Goal: Communication & Community: Answer question/provide support

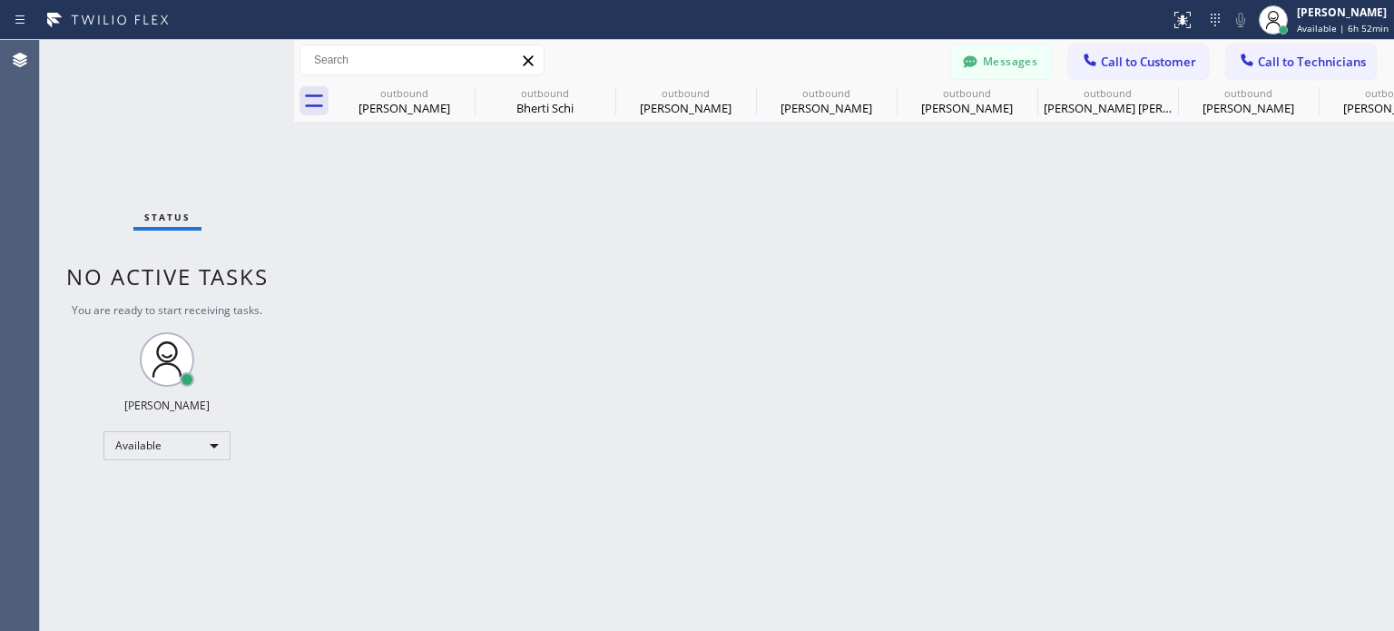
click at [1151, 54] on span "Call to Customer" at bounding box center [1148, 62] width 95 height 16
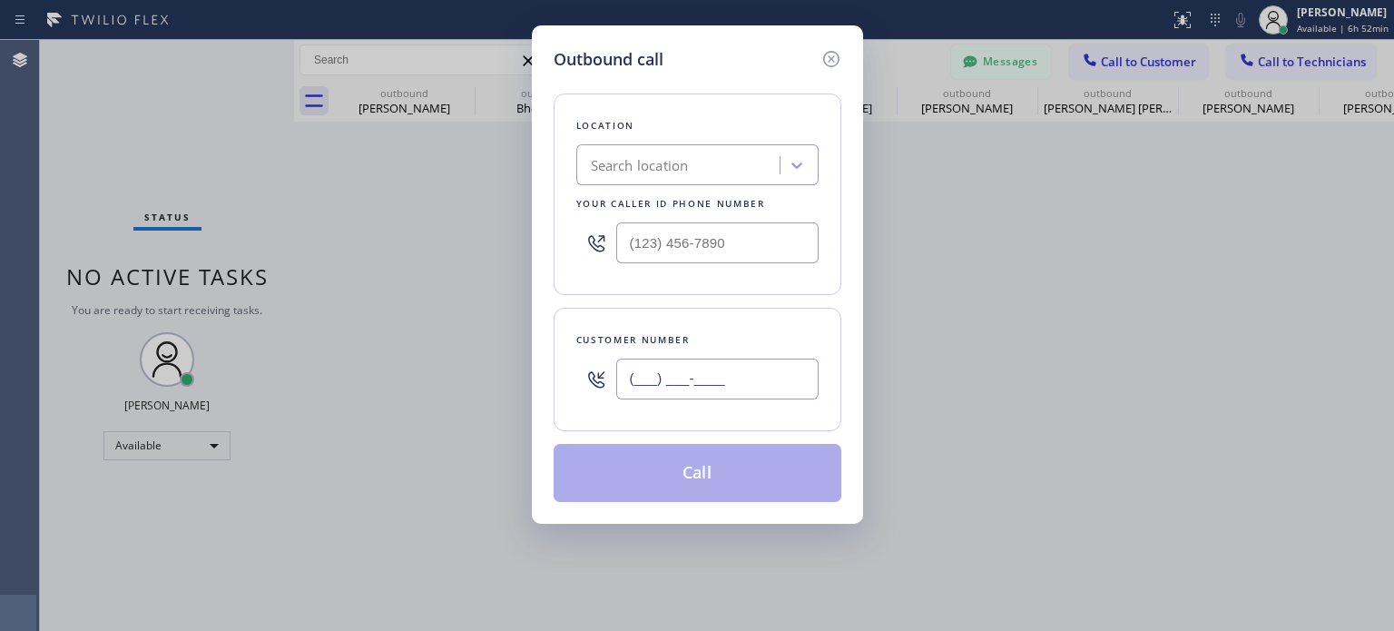
click at [657, 380] on input "(___) ___-____" at bounding box center [717, 379] width 202 height 41
paste input "347) 567-3615"
type input "[PHONE_NUMBER]"
click at [672, 173] on div "Search location" at bounding box center [640, 165] width 98 height 21
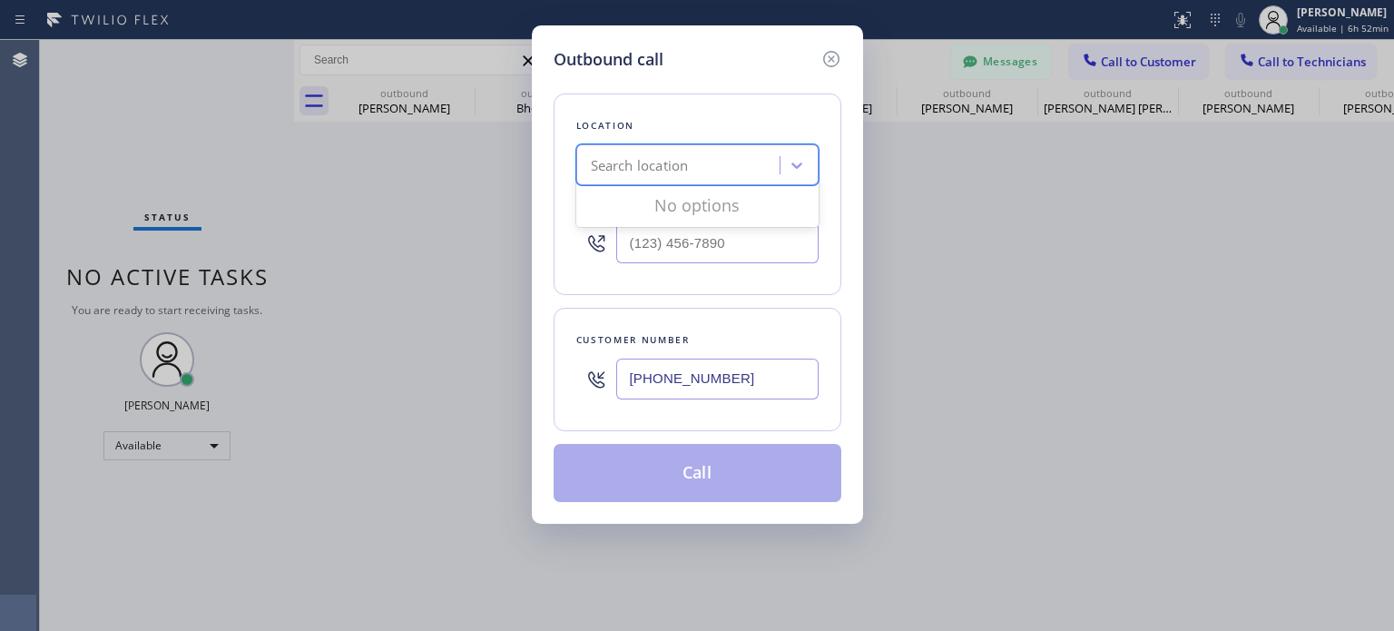
paste input "HVAC Services"
type input "HVAC Services"
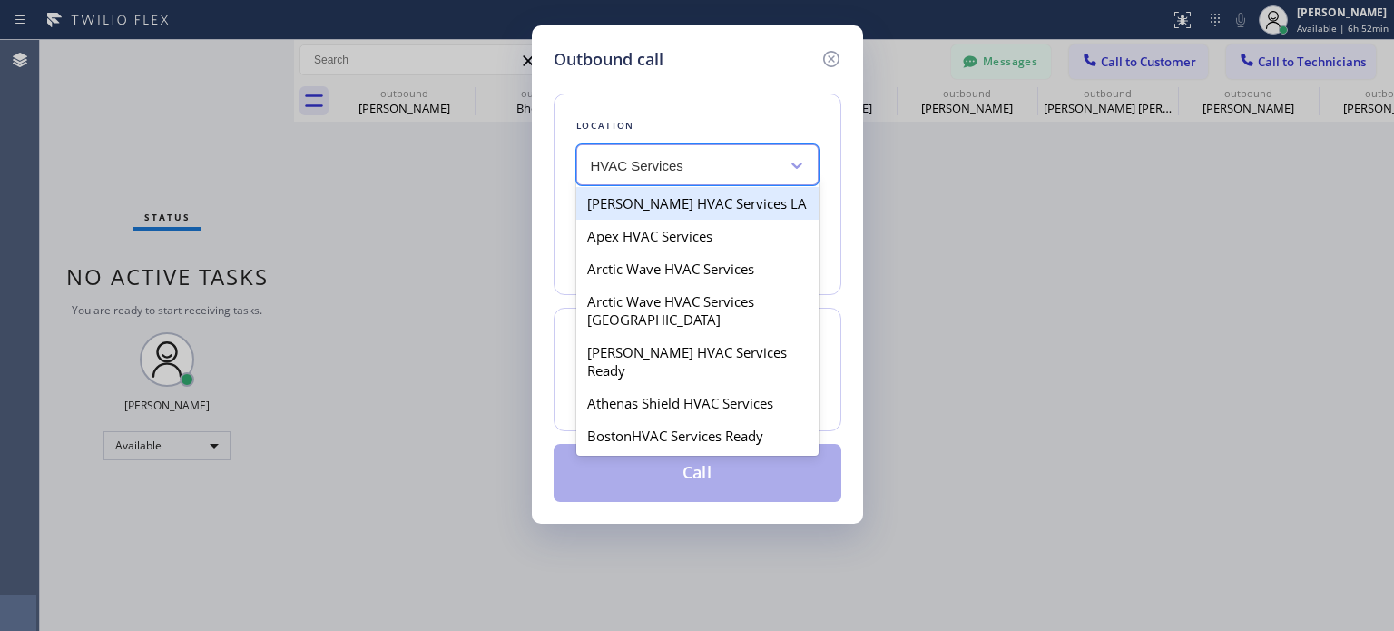
click at [661, 213] on div "[PERSON_NAME] HVAC Services LA" at bounding box center [697, 203] width 242 height 33
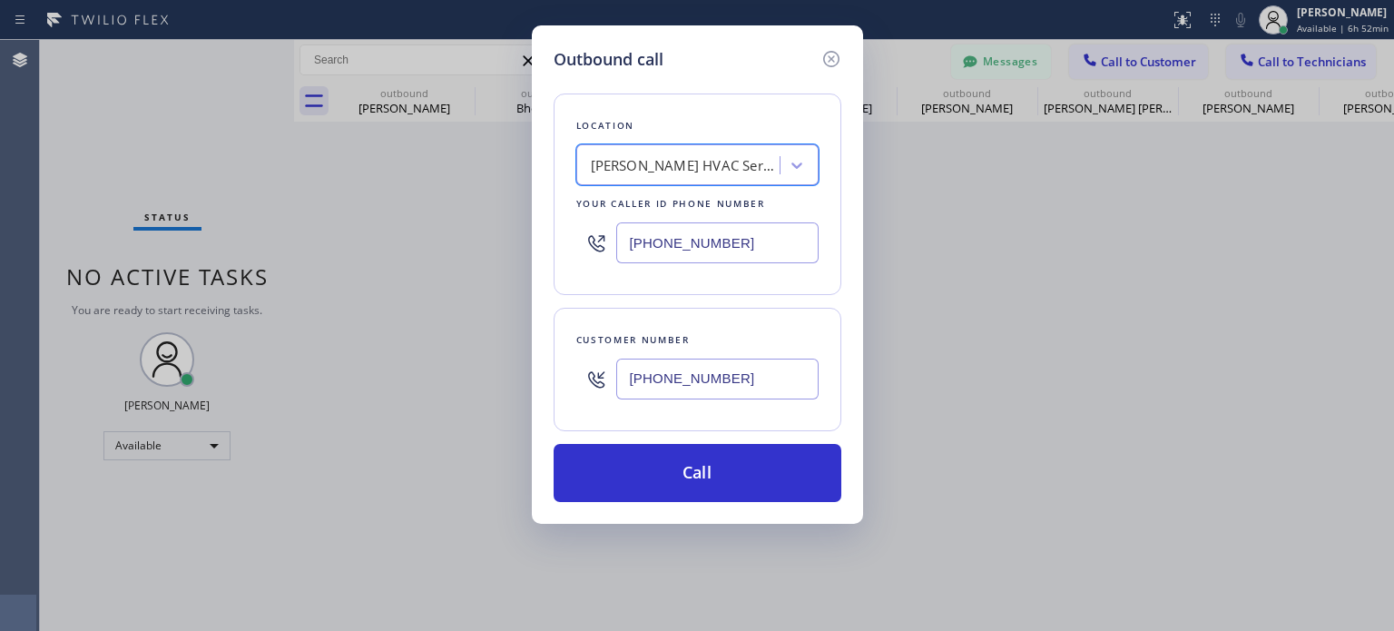
click at [676, 160] on div "[PERSON_NAME] HVAC Services LA" at bounding box center [686, 165] width 191 height 21
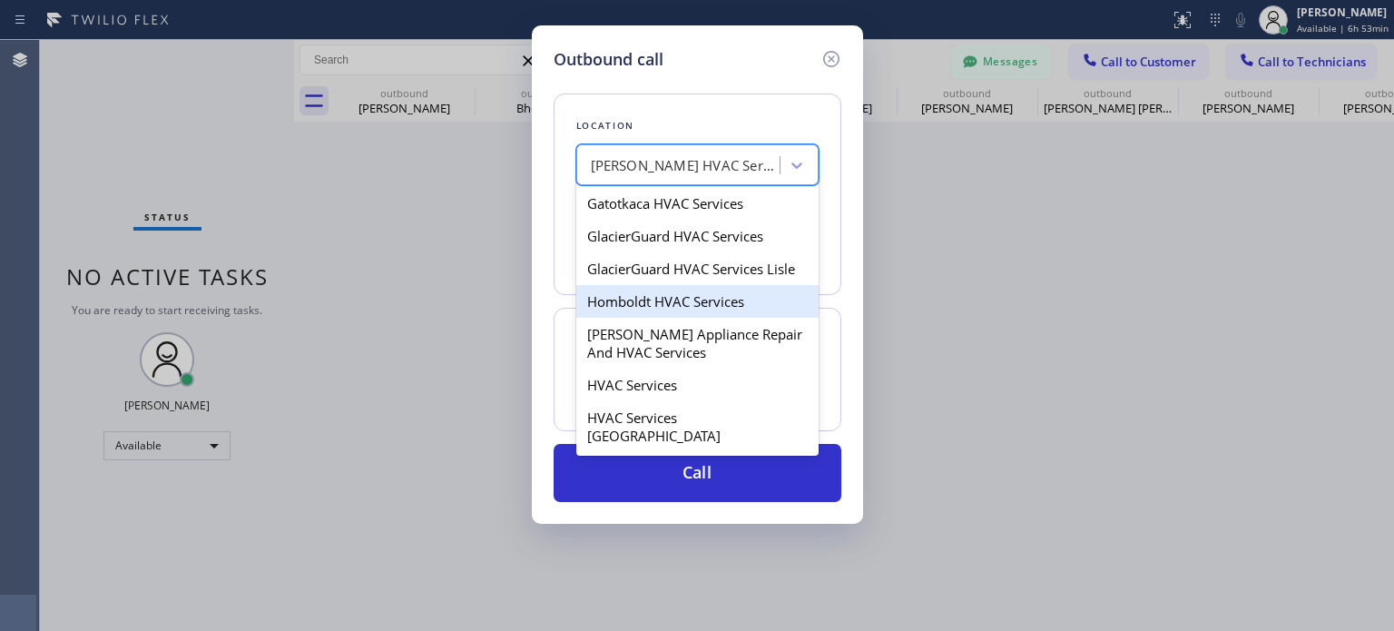
scroll to position [635, 0]
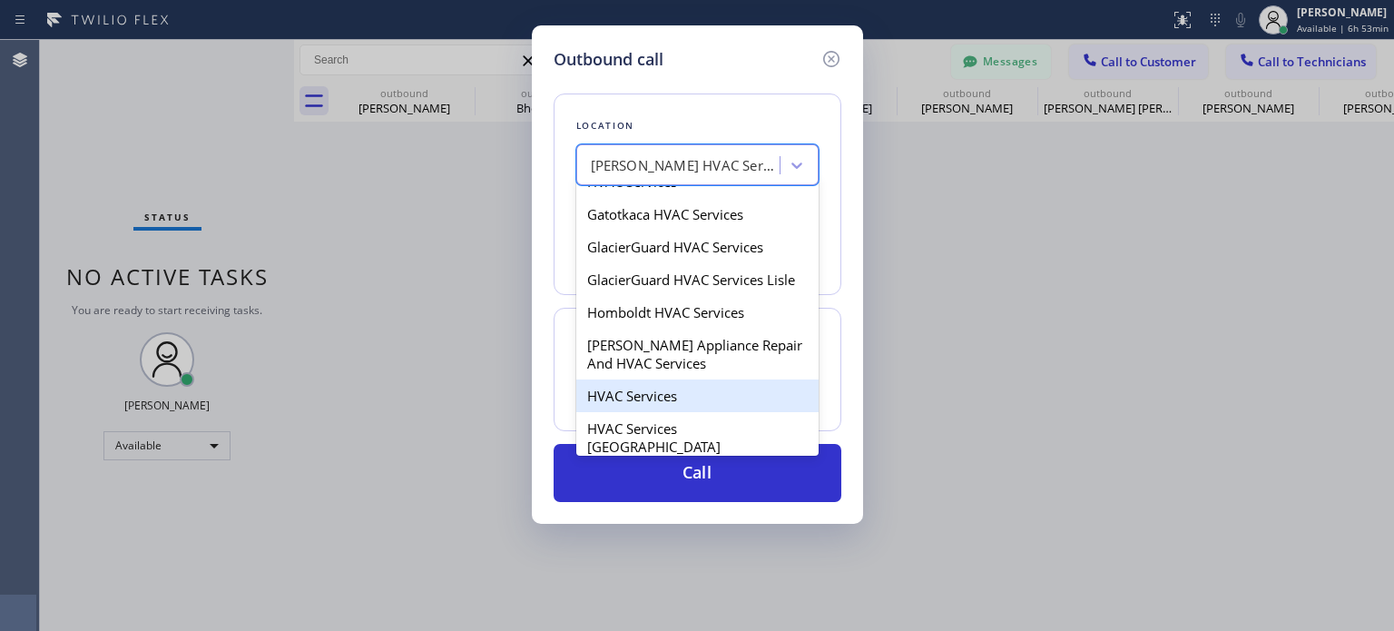
click at [647, 379] on div "HVAC Services" at bounding box center [697, 395] width 242 height 33
type input "[PHONE_NUMBER]"
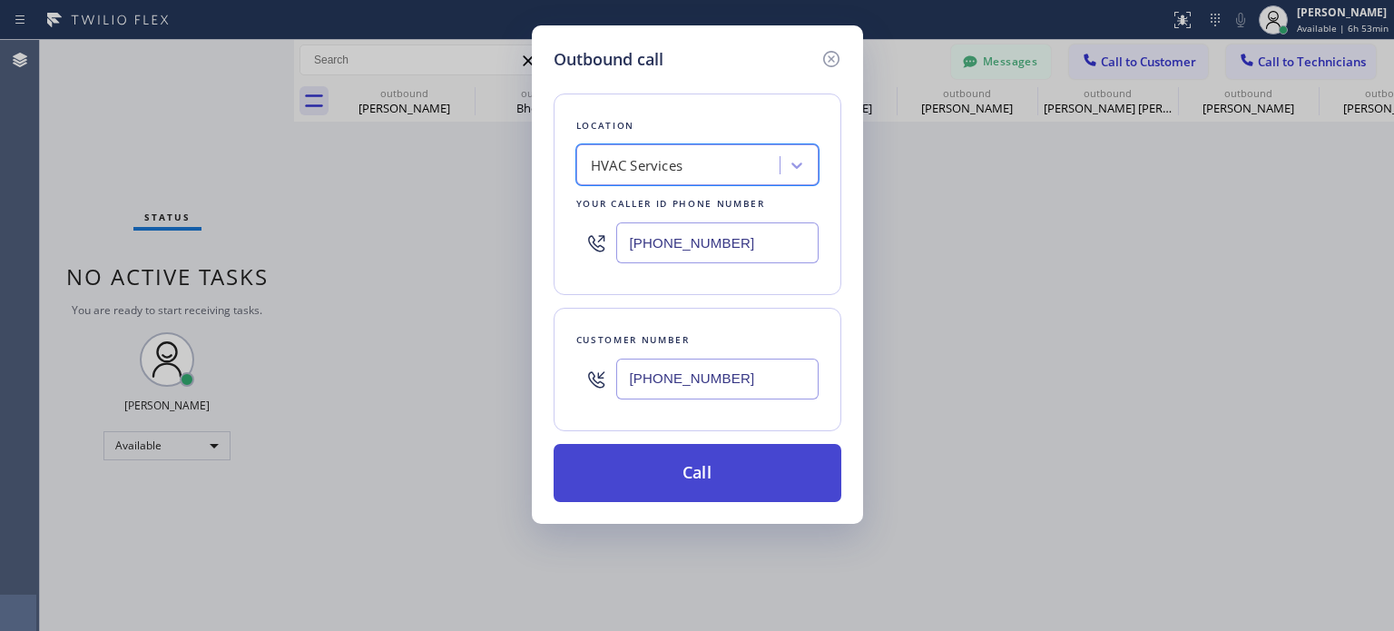
click at [666, 464] on button "Call" at bounding box center [698, 473] width 288 height 58
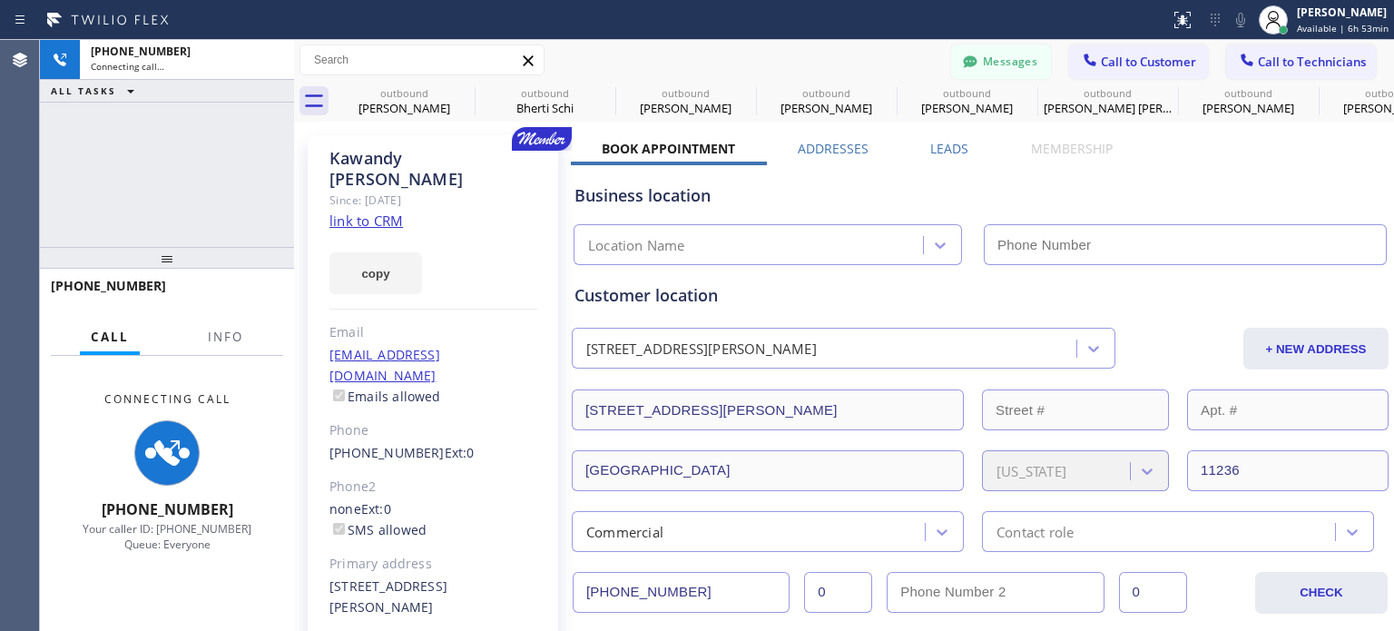
type input "[PHONE_NUMBER]"
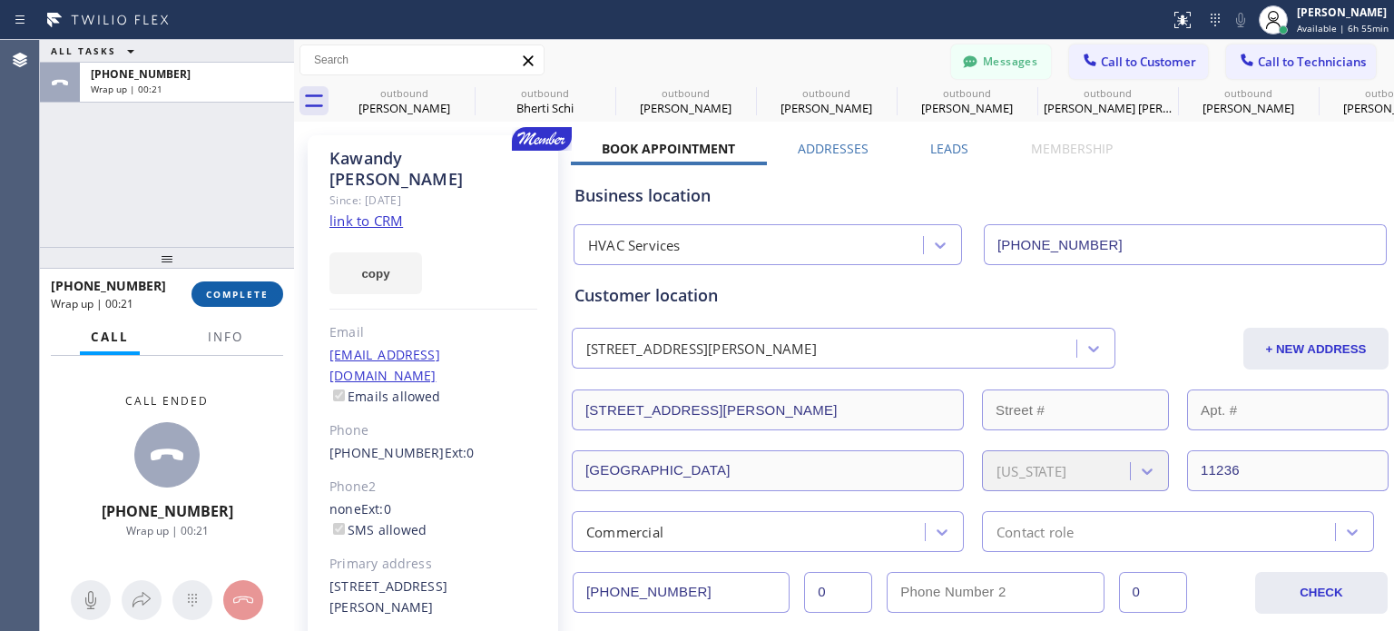
click at [238, 295] on span "COMPLETE" at bounding box center [237, 294] width 63 height 13
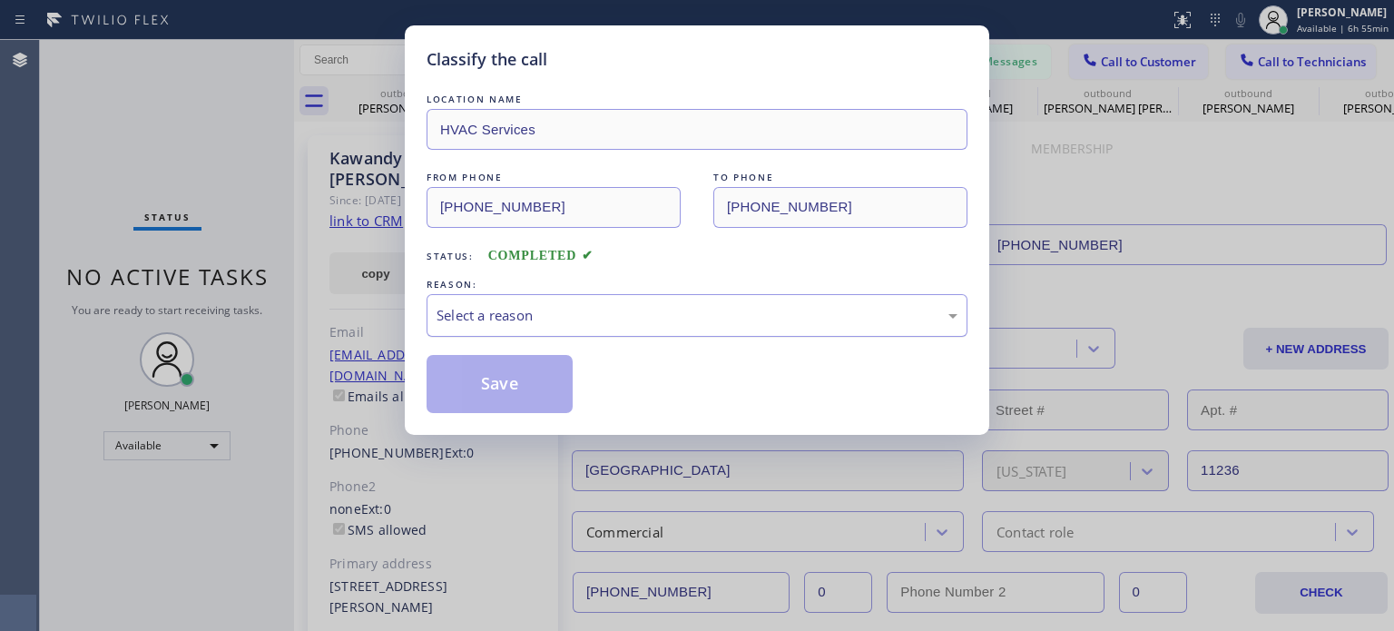
click at [497, 315] on div "Select a reason" at bounding box center [697, 315] width 521 height 21
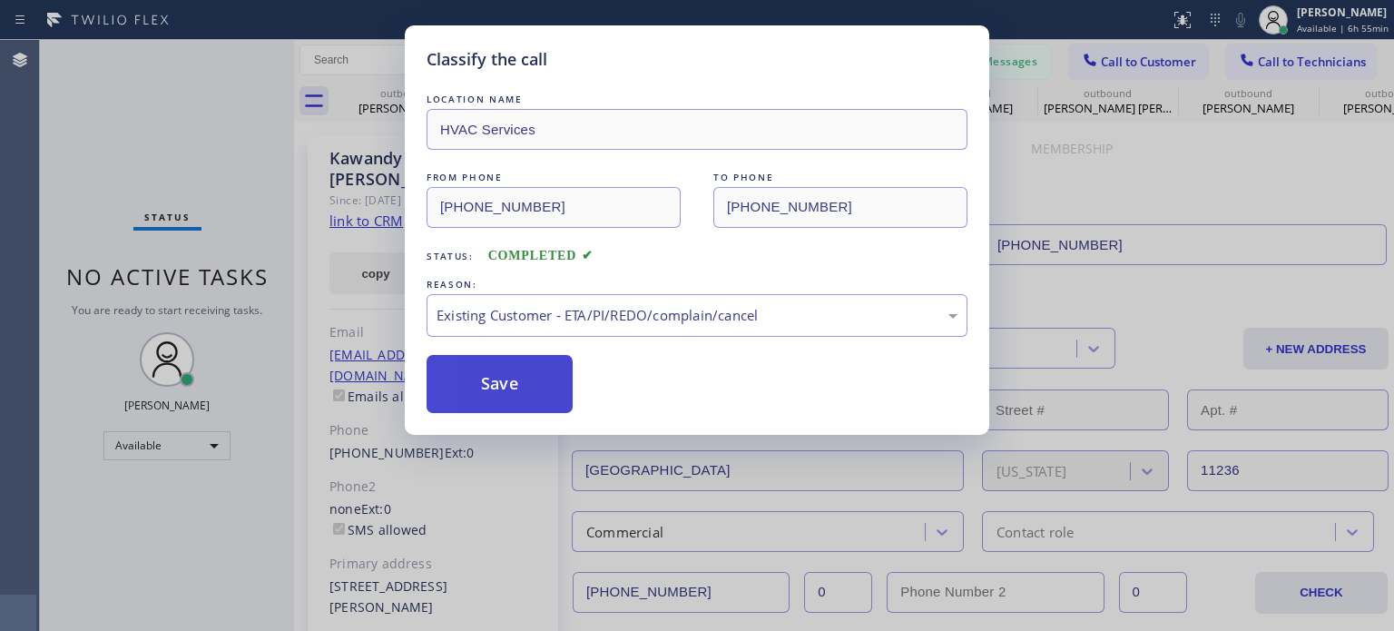
drag, startPoint x: 524, startPoint y: 380, endPoint x: 525, endPoint y: 365, distance: 15.5
click at [525, 380] on button "Save" at bounding box center [500, 384] width 146 height 58
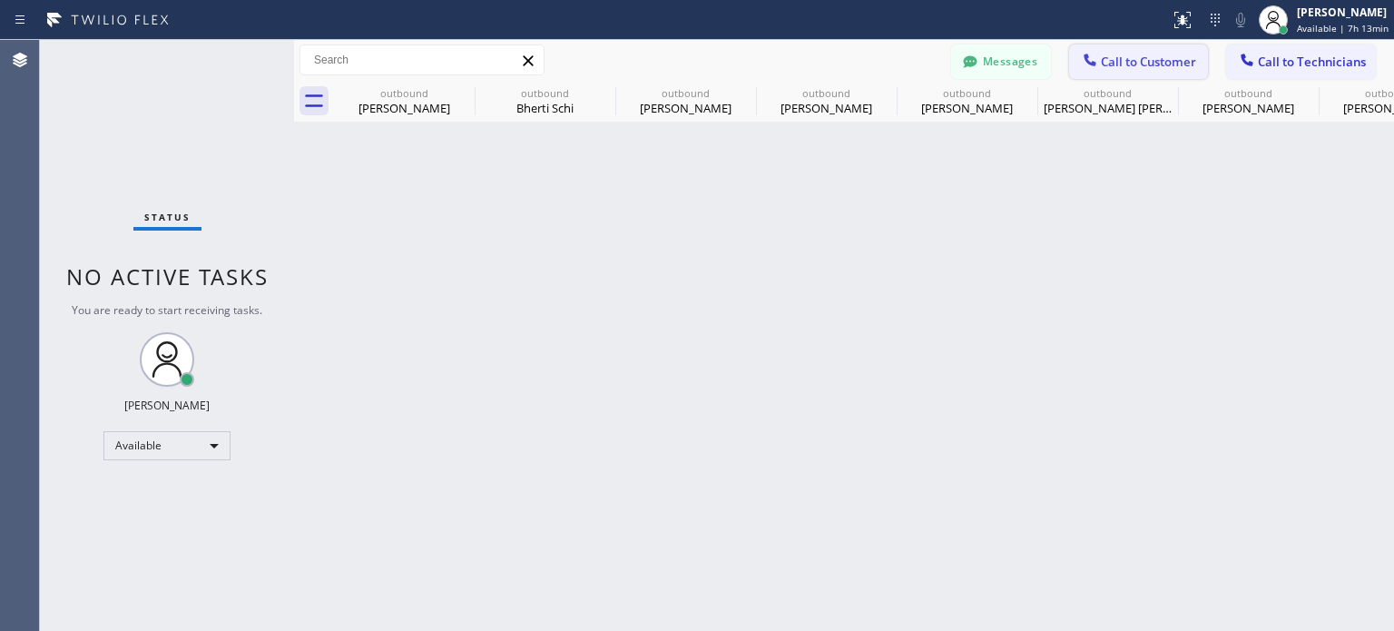
click at [1116, 62] on span "Call to Customer" at bounding box center [1148, 62] width 95 height 16
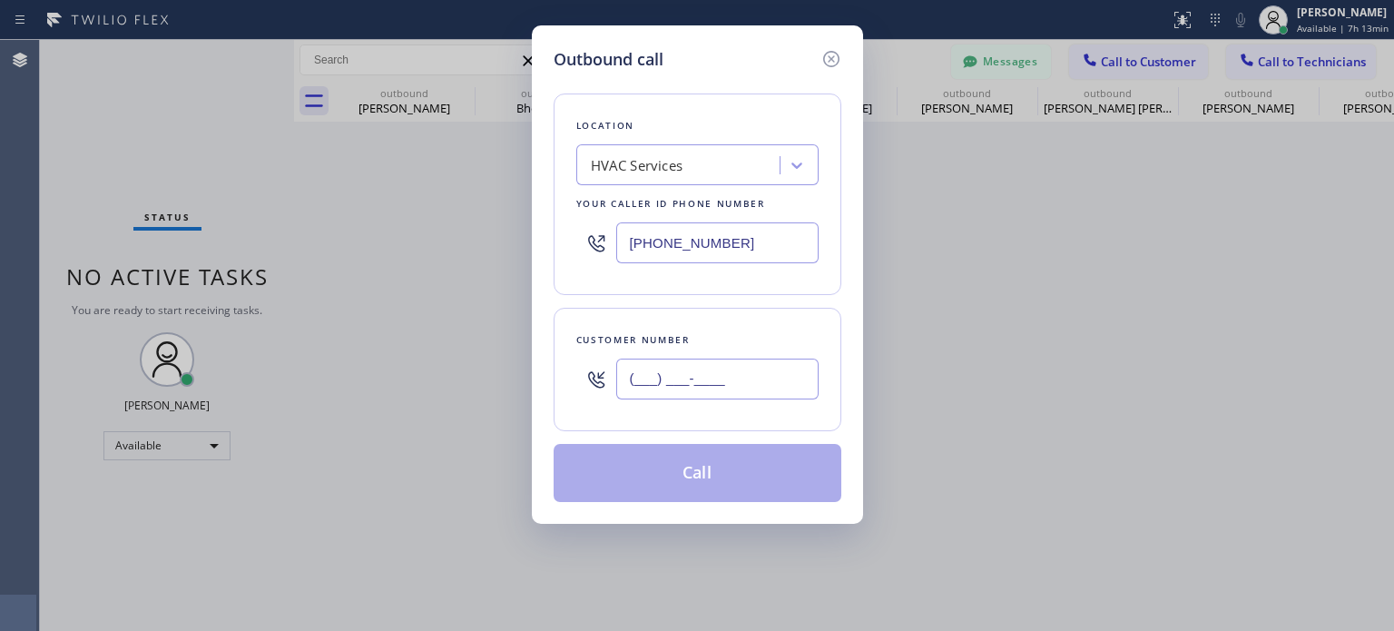
click at [651, 384] on input "(___) ___-____" at bounding box center [717, 379] width 202 height 41
paste input "732) 306-9031"
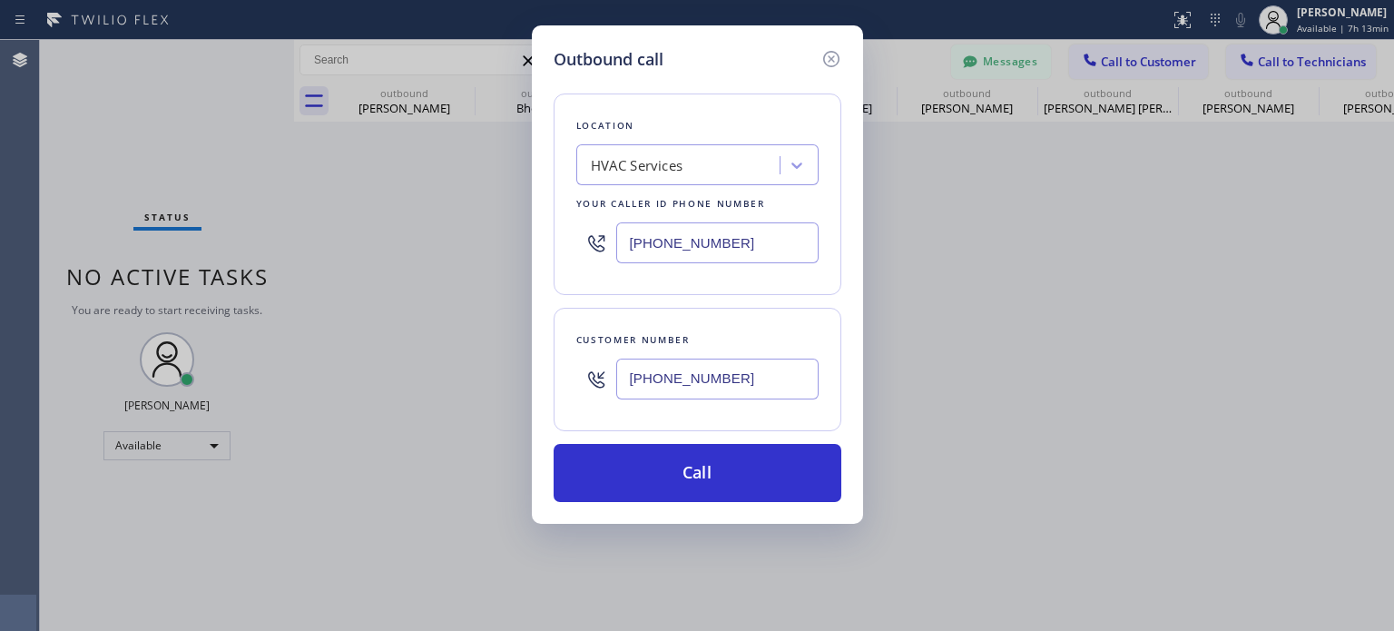
type input "[PHONE_NUMBER]"
click at [646, 239] on input "[PHONE_NUMBER]" at bounding box center [717, 242] width 202 height 41
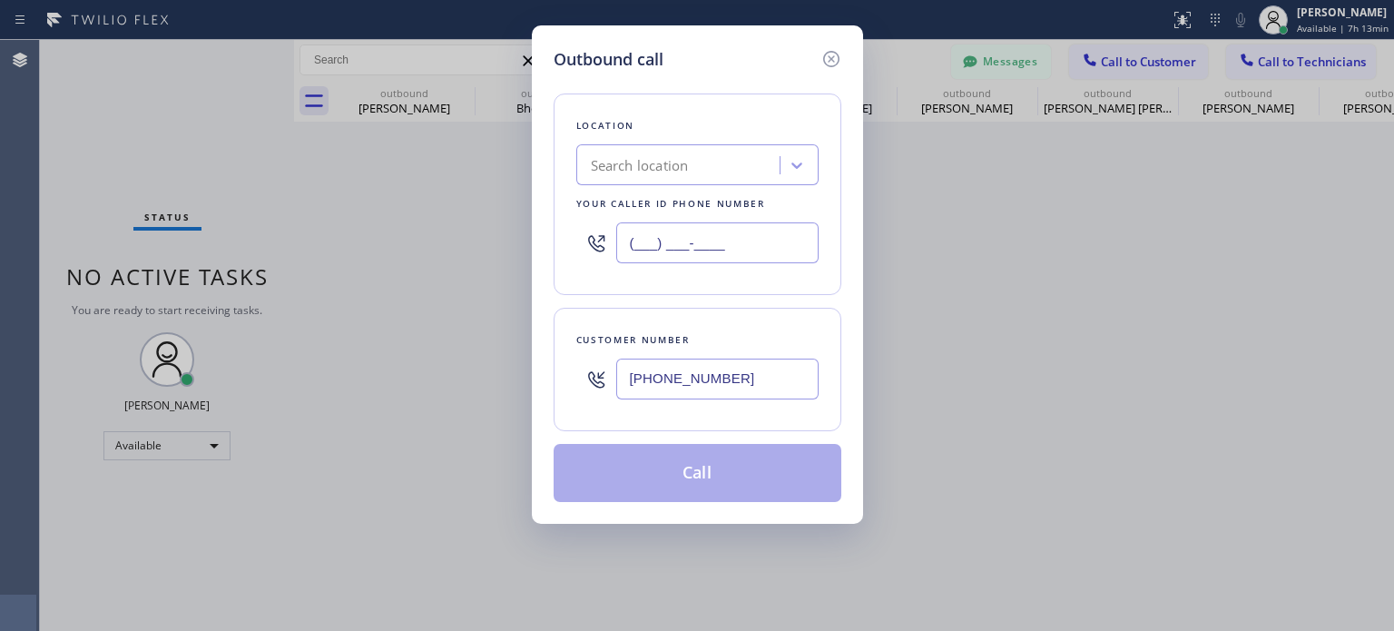
type input "(___) ___-____"
click at [639, 160] on div "Search location" at bounding box center [640, 165] width 98 height 21
paste input "Top Rated Electric Woodbridge([PERSON_NAME] Electric)"
type input "Top Rated Electric Woodbridge([PERSON_NAME] Electric)"
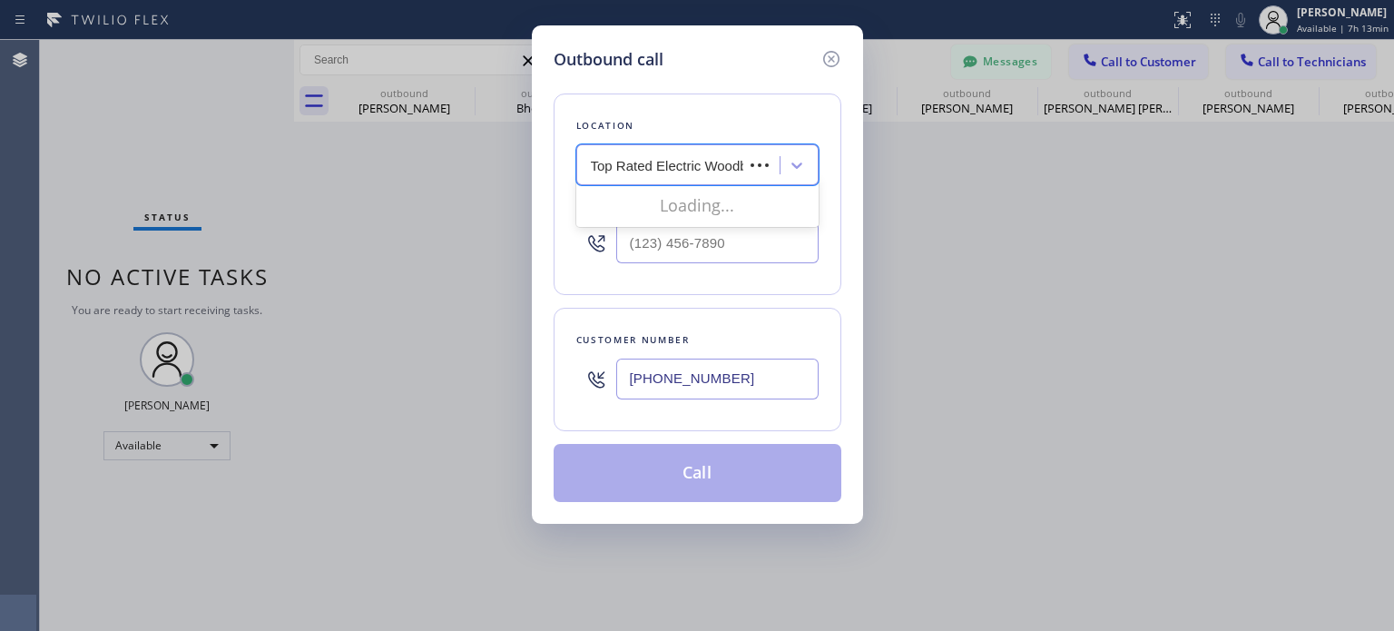
scroll to position [0, 190]
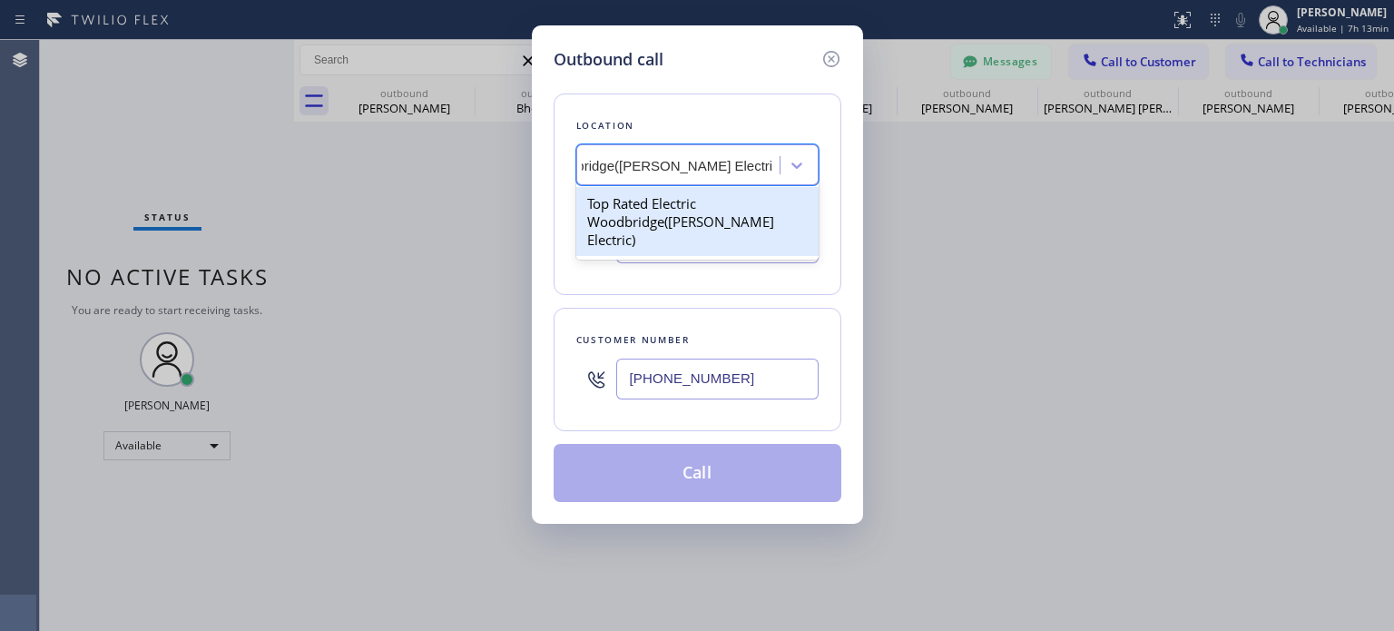
click at [661, 206] on div "Top Rated Electric Woodbridge([PERSON_NAME] Electric)" at bounding box center [697, 221] width 242 height 69
type input "[PHONE_NUMBER]"
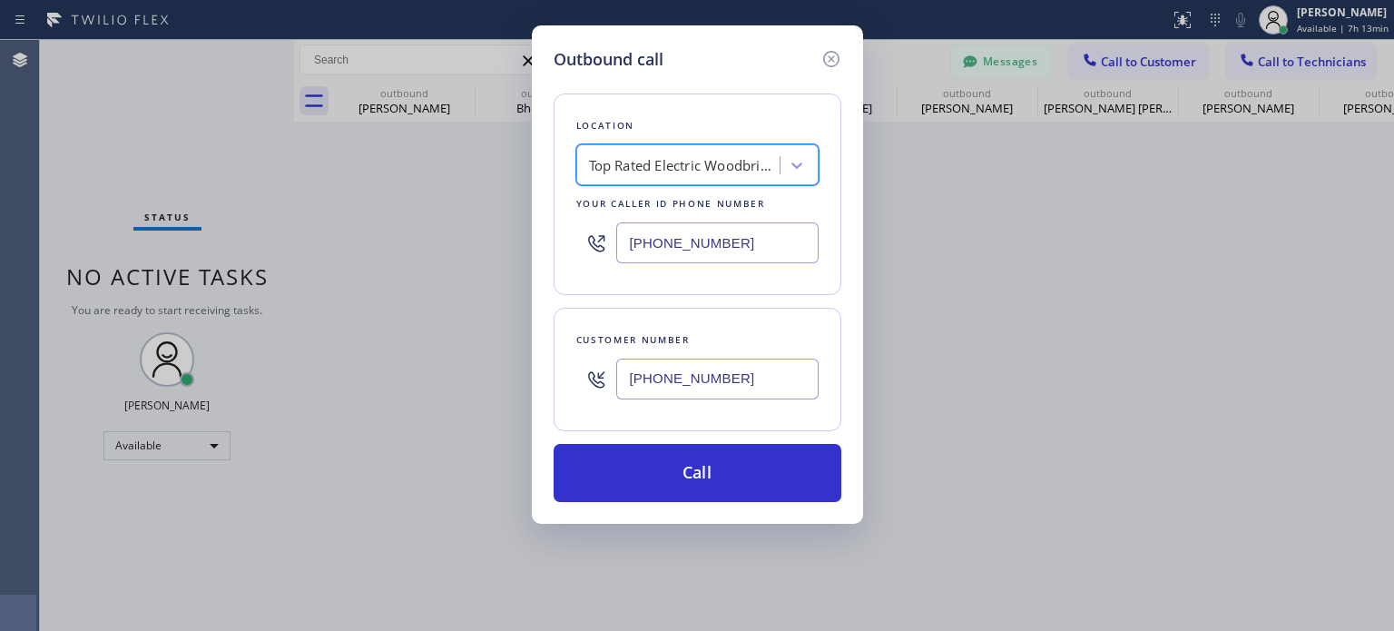
scroll to position [0, 1]
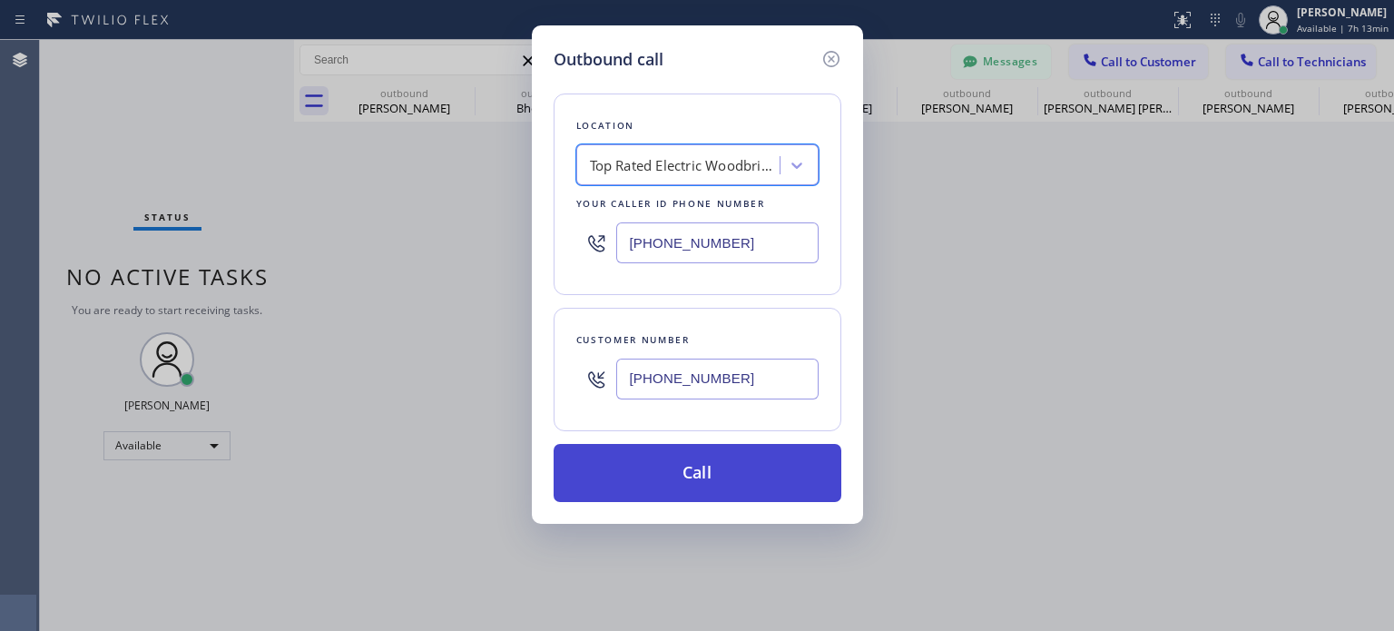
click at [733, 487] on button "Call" at bounding box center [698, 473] width 288 height 58
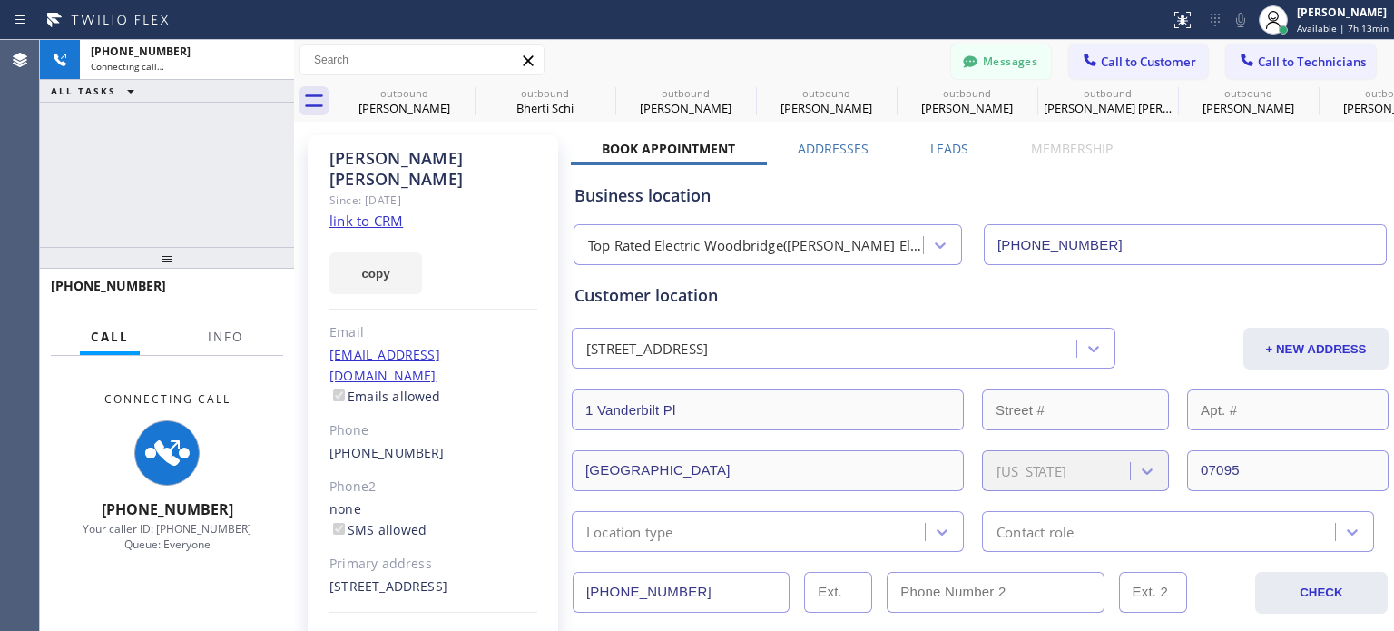
type input "[PHONE_NUMBER]"
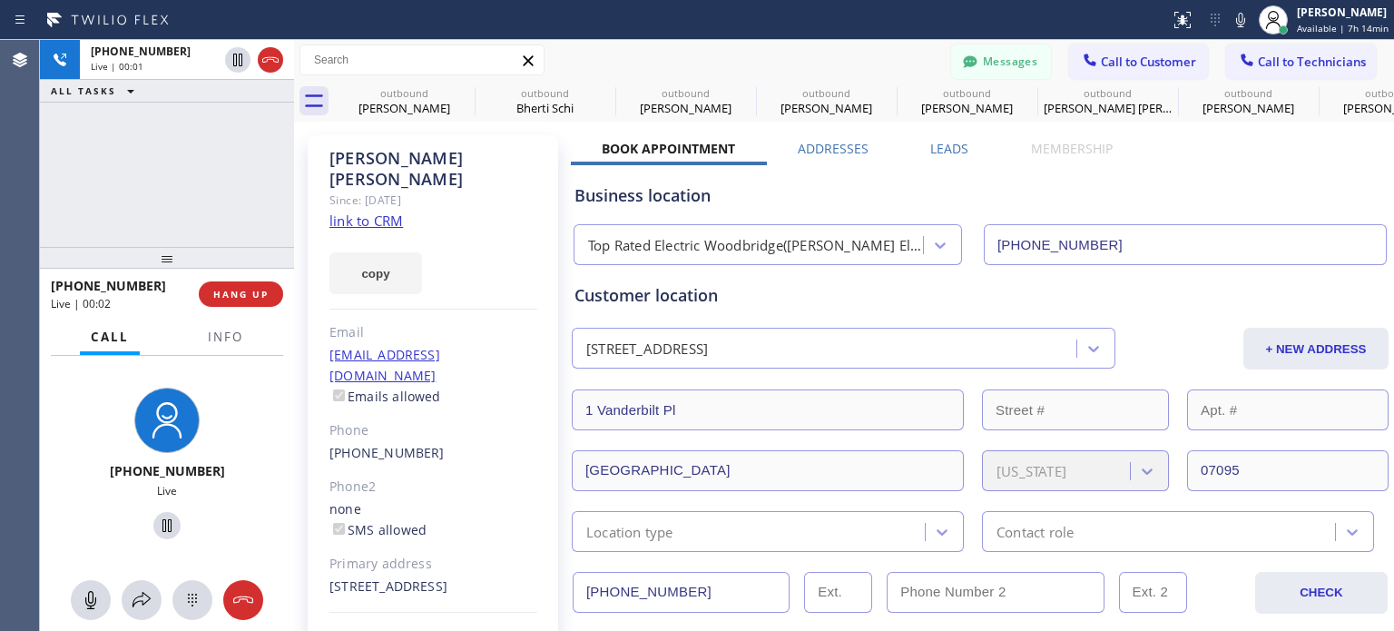
click at [1026, 199] on div "Business location" at bounding box center [980, 195] width 811 height 25
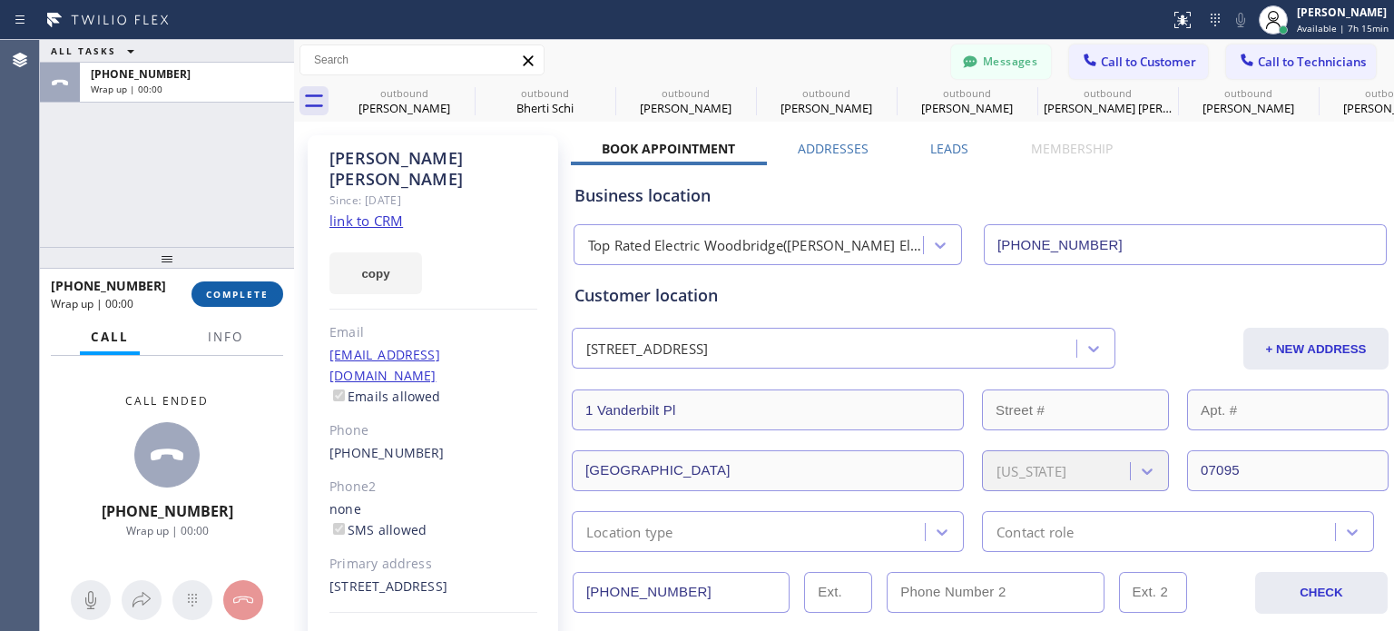
click at [212, 288] on span "COMPLETE" at bounding box center [237, 294] width 63 height 13
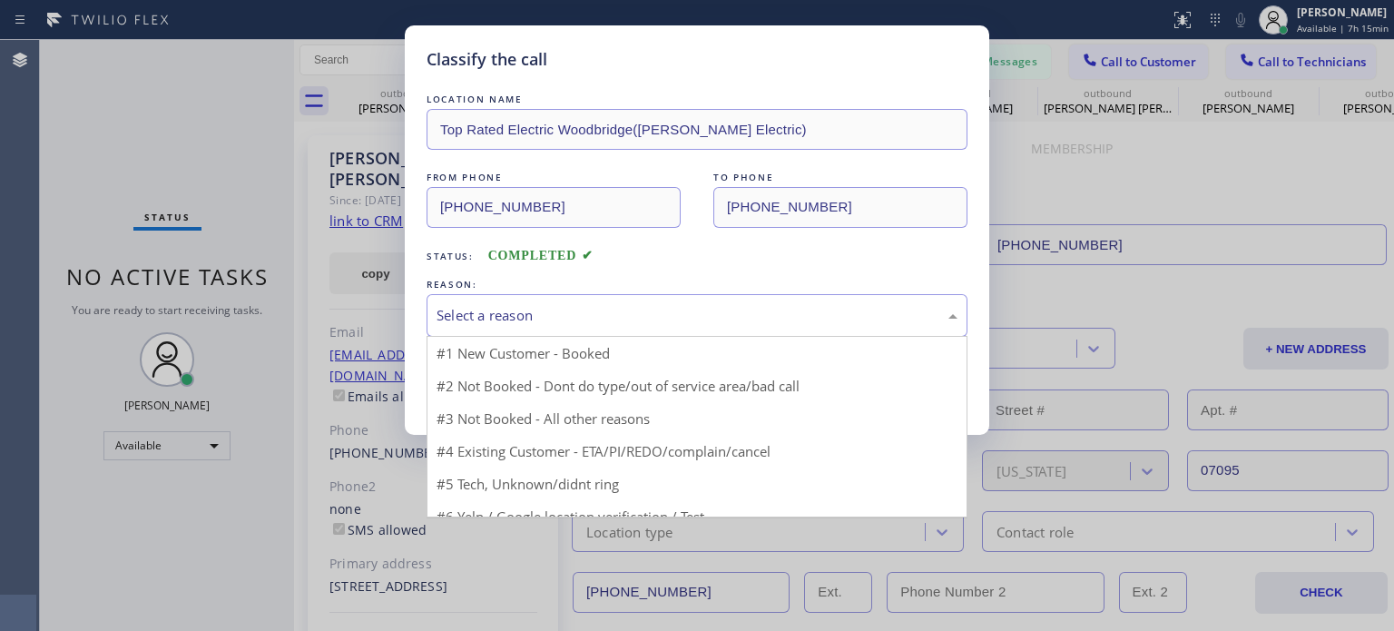
click at [580, 311] on div "Select a reason" at bounding box center [697, 315] width 521 height 21
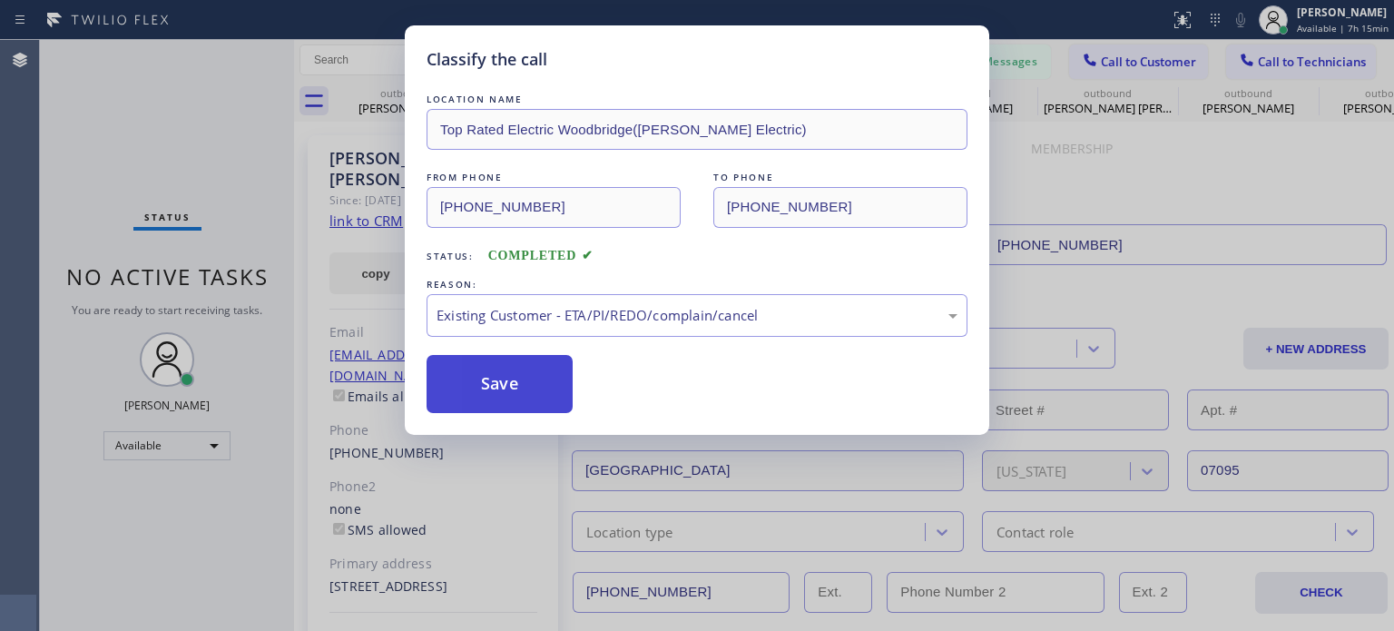
click at [545, 388] on button "Save" at bounding box center [500, 384] width 146 height 58
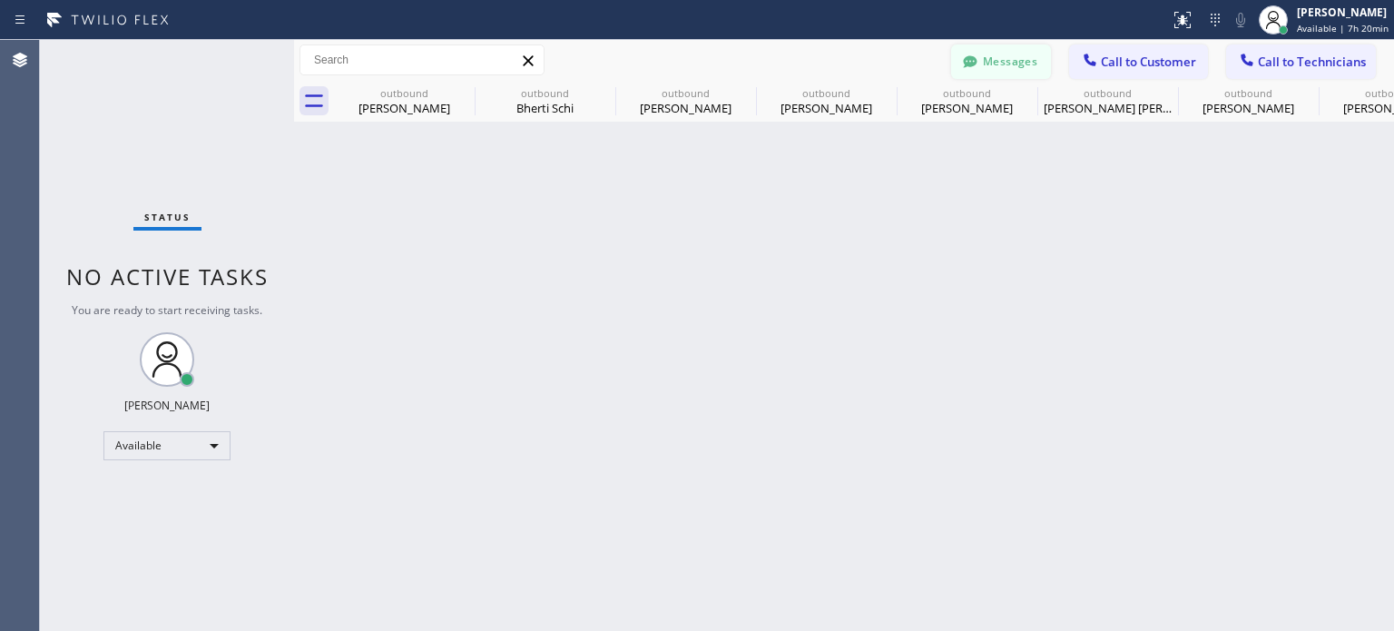
click at [984, 60] on button "Messages" at bounding box center [1001, 61] width 100 height 34
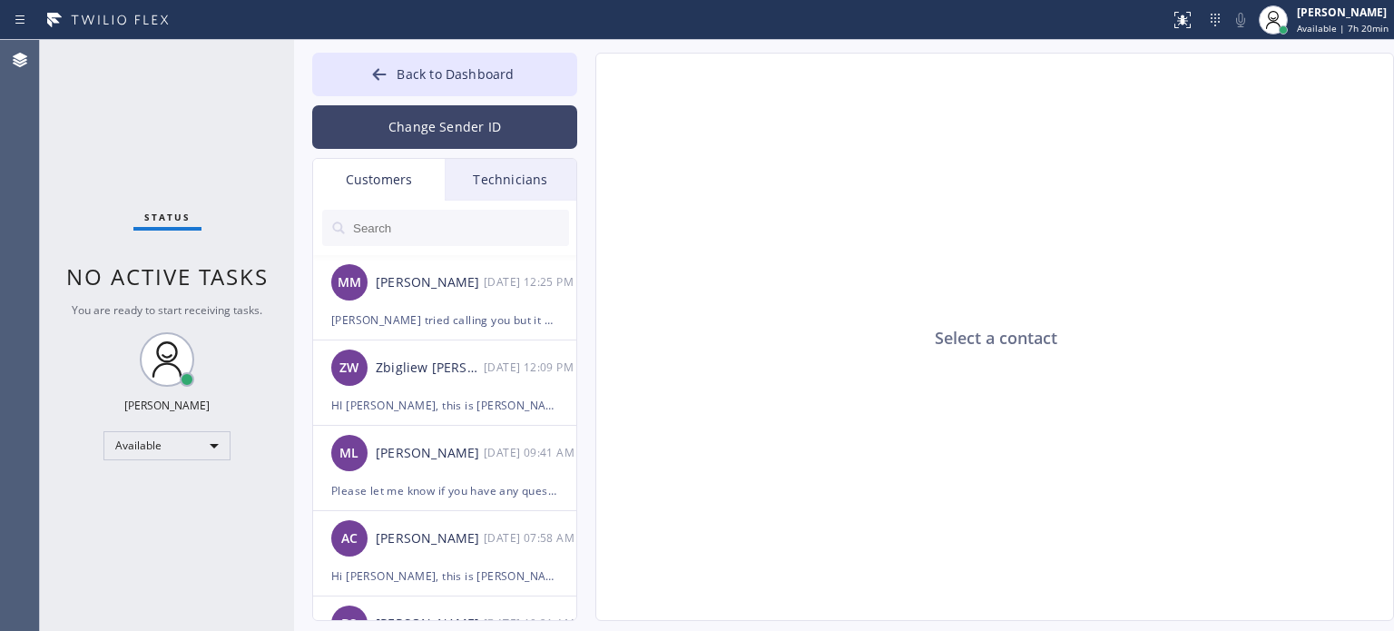
click at [450, 130] on button "Change Sender ID" at bounding box center [444, 127] width 265 height 44
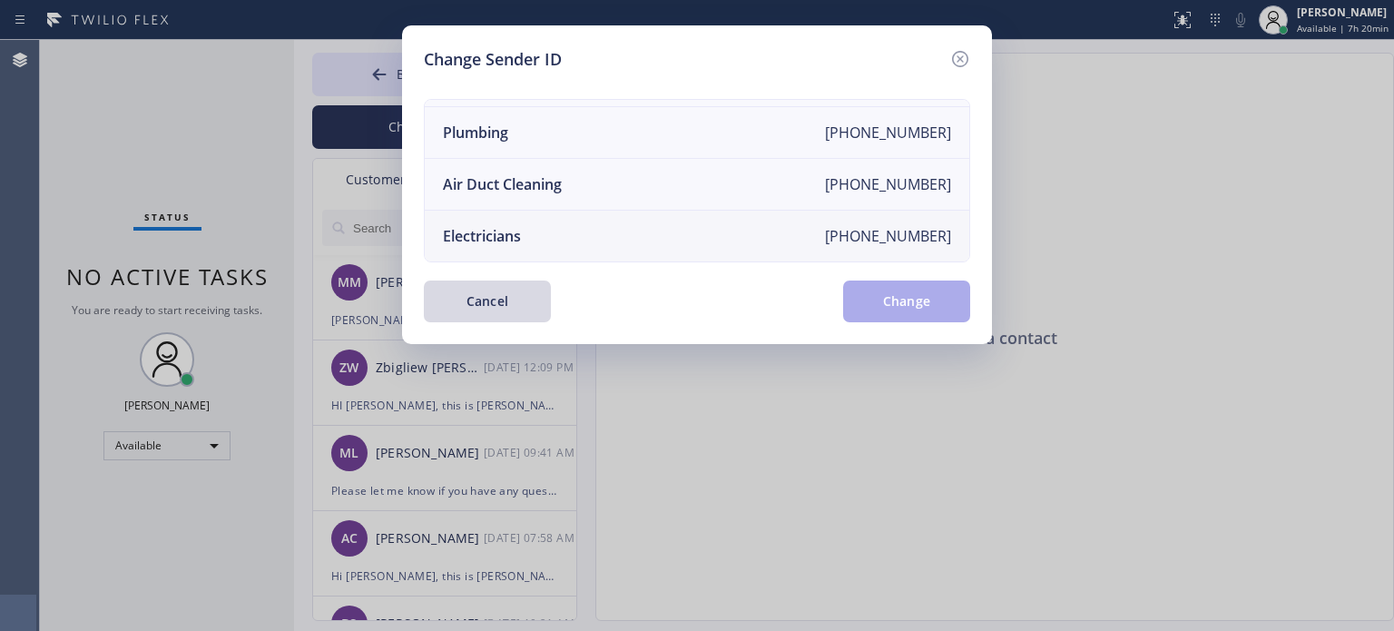
scroll to position [211, 0]
click at [533, 226] on li "Electricians [PHONE_NUMBER]" at bounding box center [697, 236] width 545 height 51
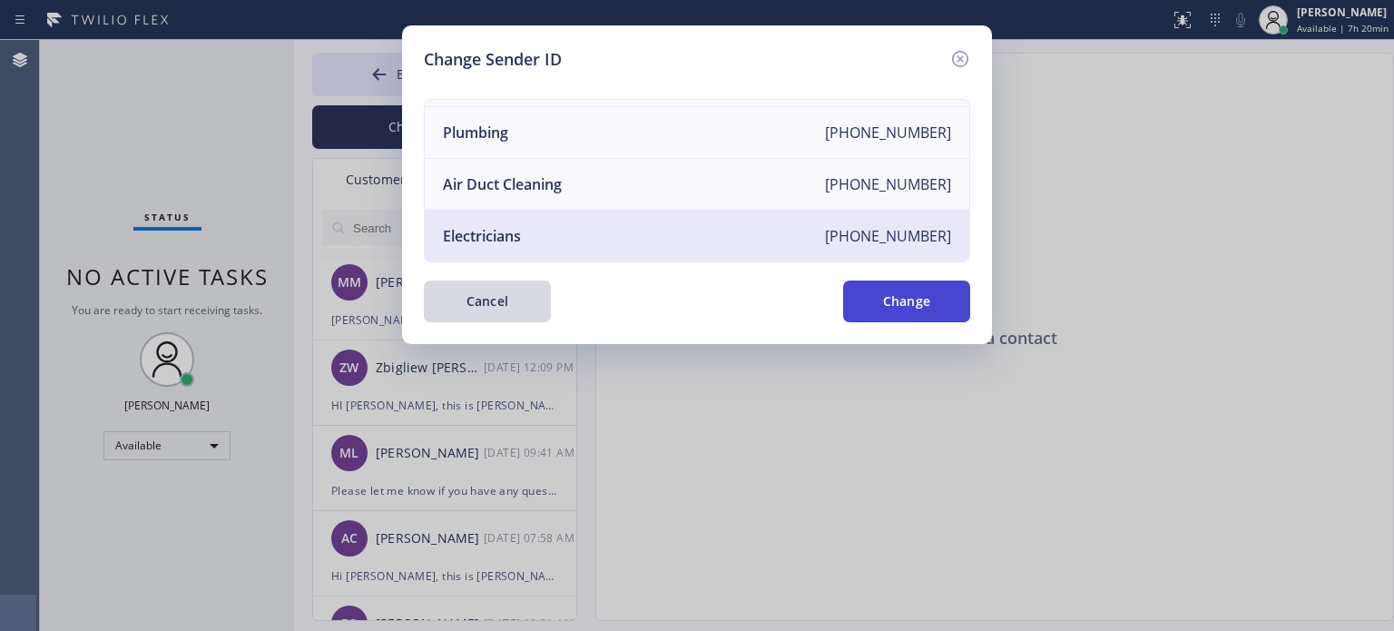
click at [871, 300] on button "Change" at bounding box center [906, 301] width 127 height 42
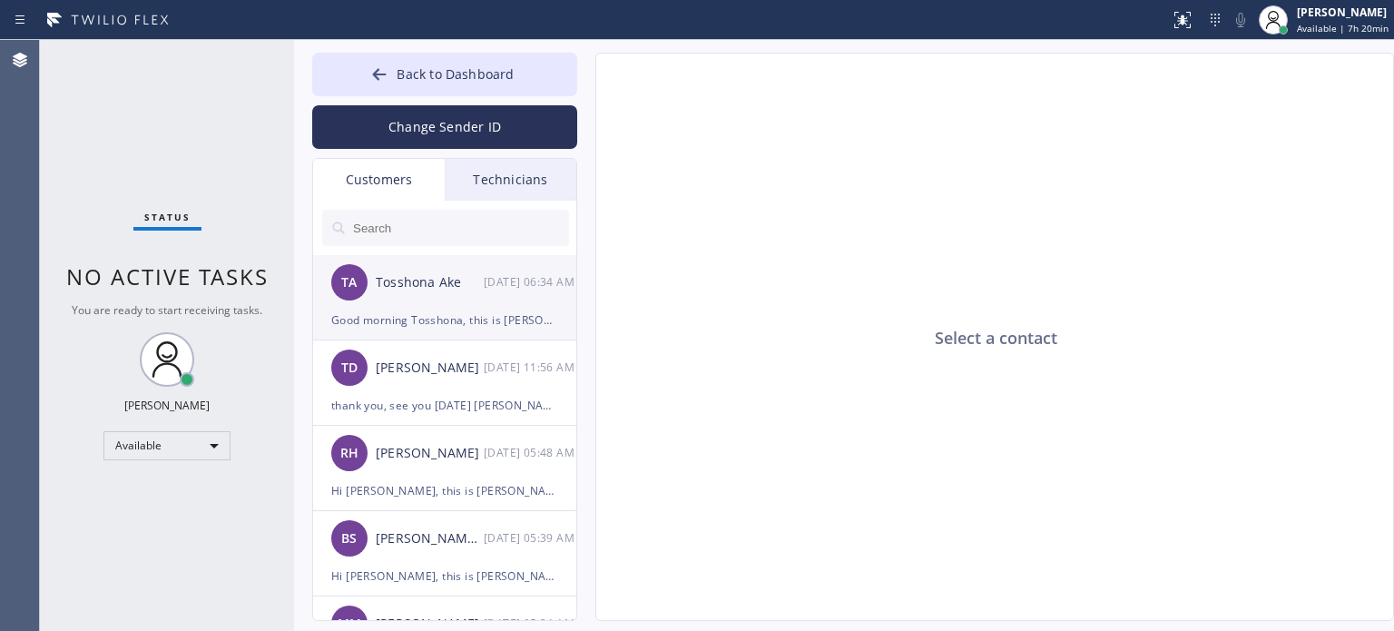
click at [450, 327] on div "Good morning Tosshona, this is [PERSON_NAME] from Electric Wire Services, I sen…" at bounding box center [444, 320] width 227 height 21
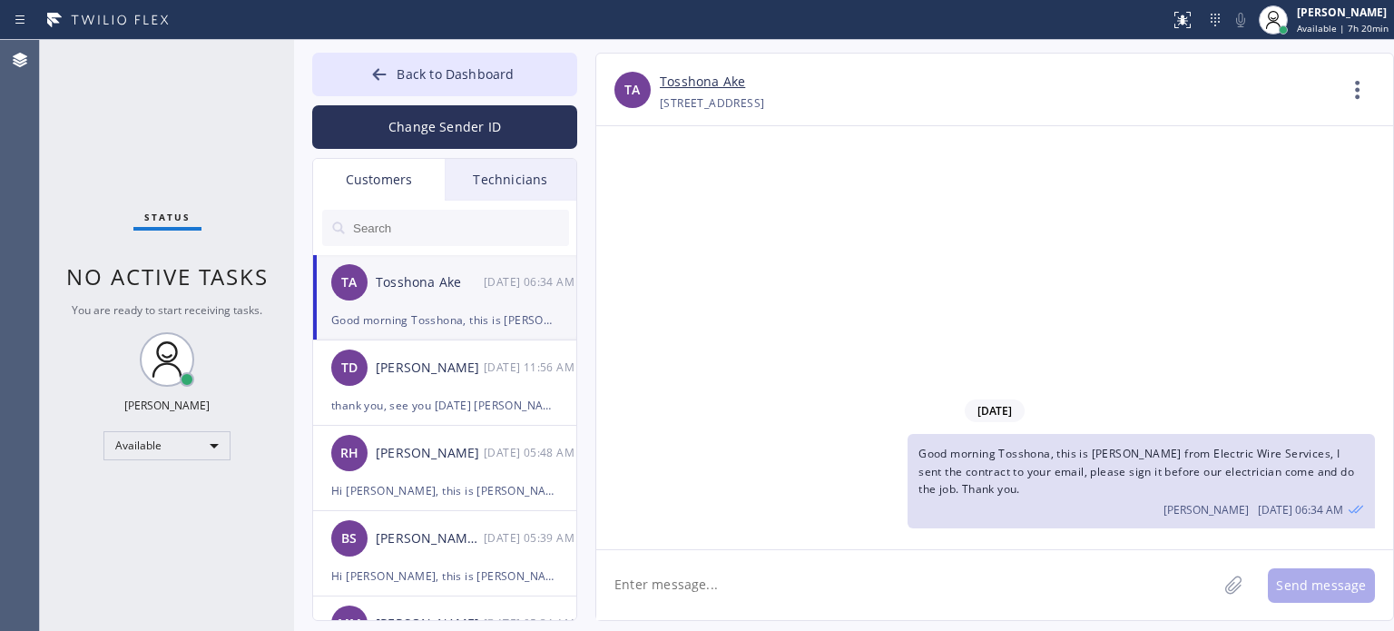
click at [765, 566] on textarea at bounding box center [906, 585] width 621 height 70
click at [1080, 199] on div "[DATE] Good morning Tosshona, this is [PERSON_NAME] from Electric Wire Services…" at bounding box center [994, 337] width 797 height 423
click at [392, 65] on button "Back to Dashboard" at bounding box center [444, 75] width 265 height 44
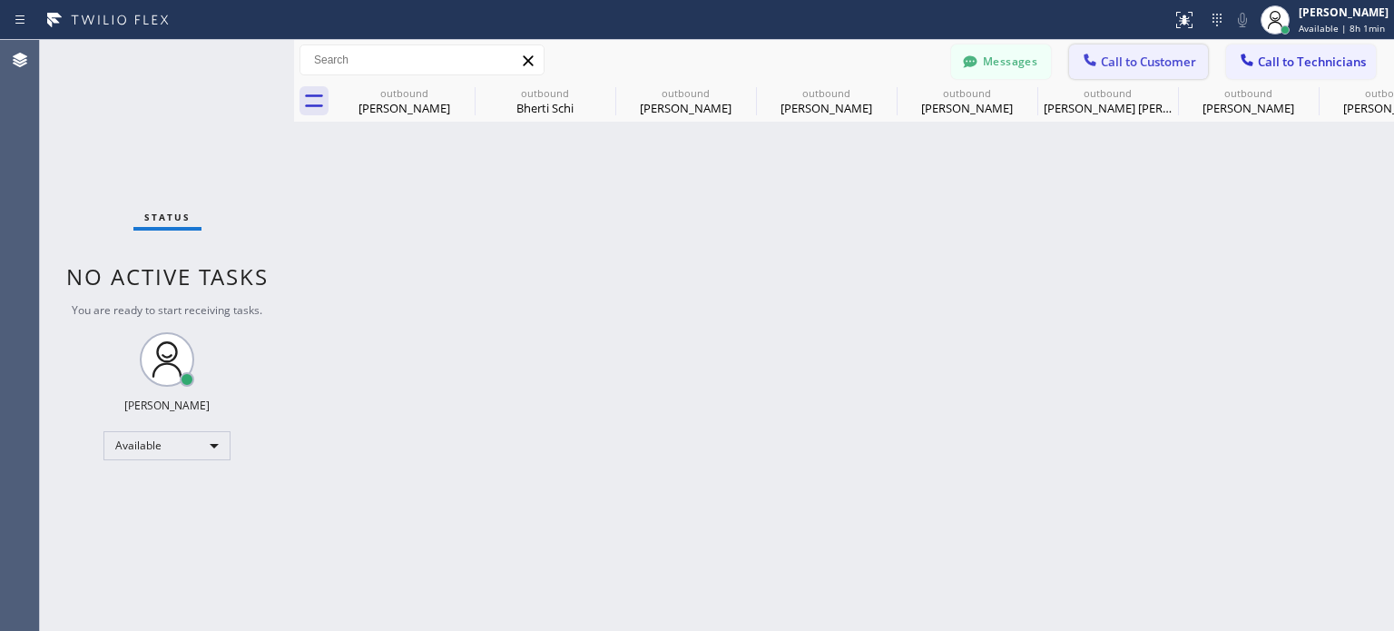
click at [1107, 74] on button "Call to Customer" at bounding box center [1138, 61] width 139 height 34
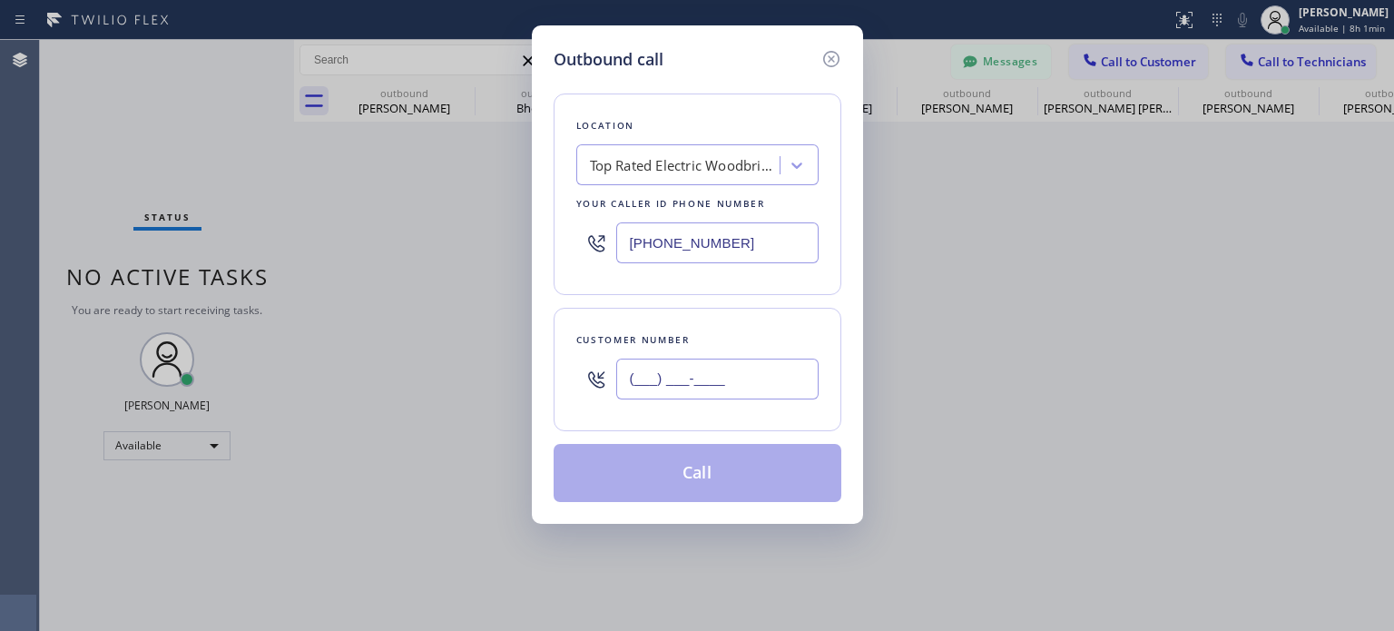
click at [696, 372] on input "(___) ___-____" at bounding box center [717, 379] width 202 height 41
paste input "347) 416-3285"
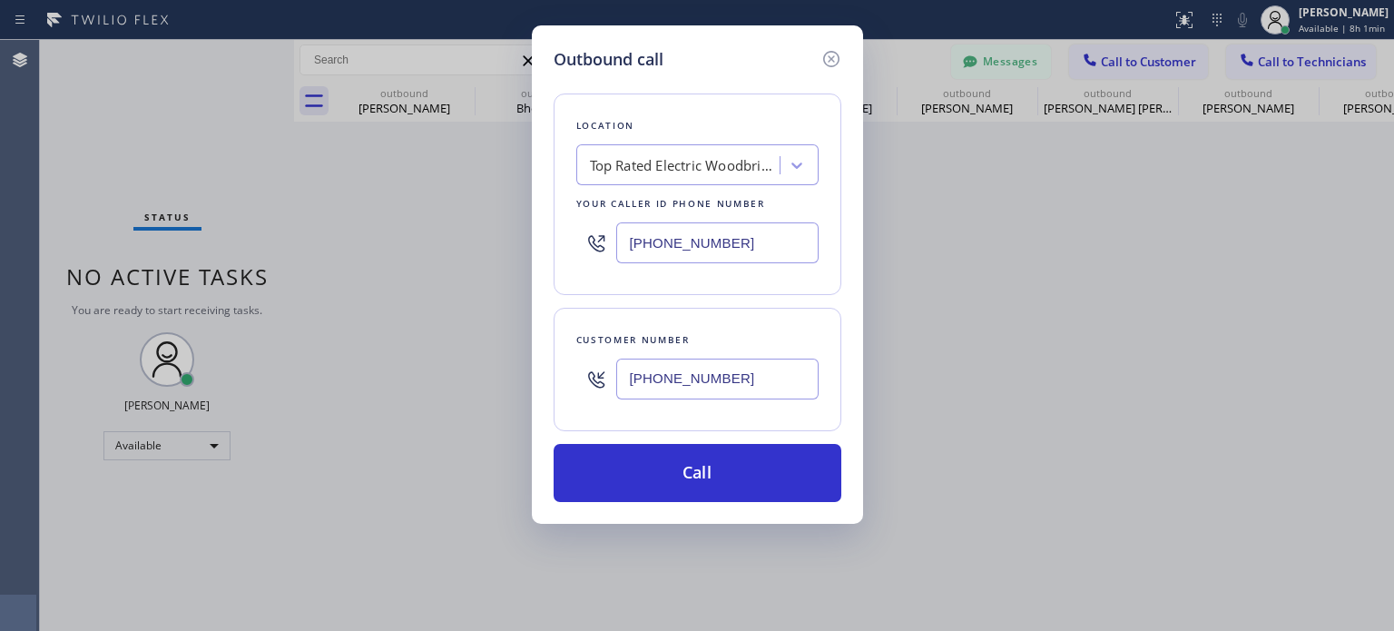
type input "[PHONE_NUMBER]"
click at [647, 253] on input "[PHONE_NUMBER]" at bounding box center [717, 242] width 202 height 41
click at [650, 255] on input "[PHONE_NUMBER]" at bounding box center [717, 242] width 202 height 41
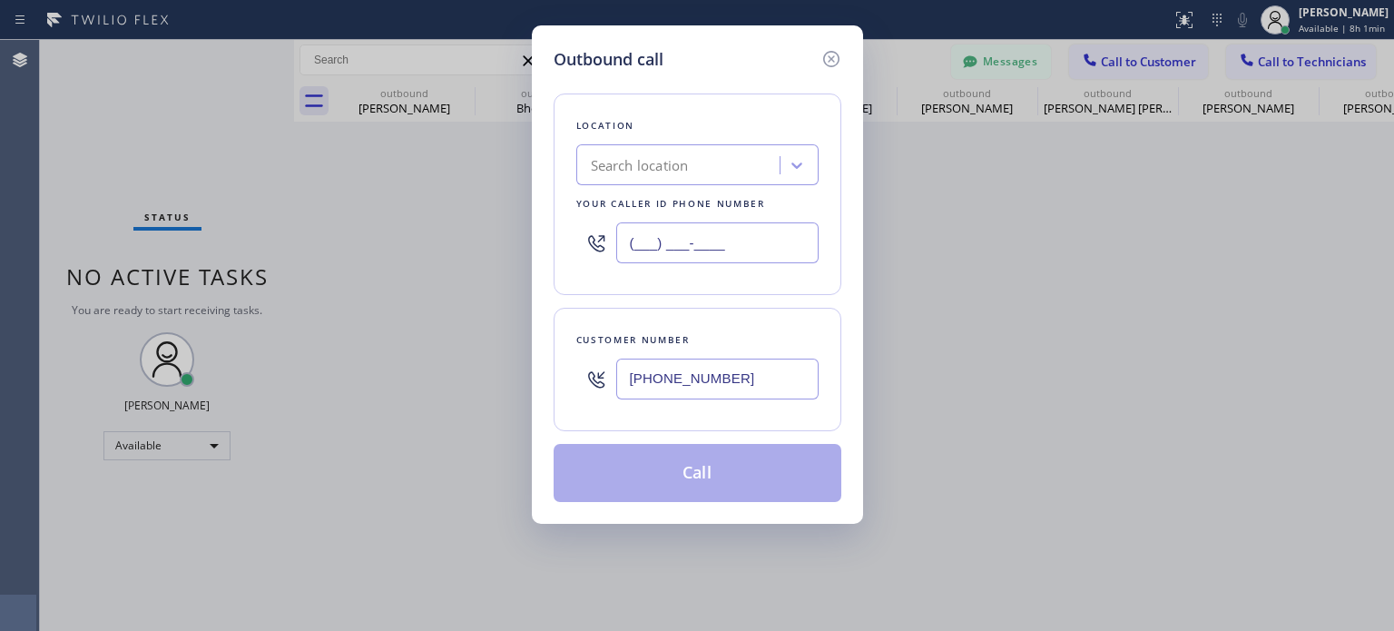
type input "(___) ___-____"
click at [652, 166] on div "Search location" at bounding box center [640, 165] width 98 height 21
paste input "Best [US_STATE] Heating and AC Repair"
type input "Best [US_STATE] Heating and AC Repair"
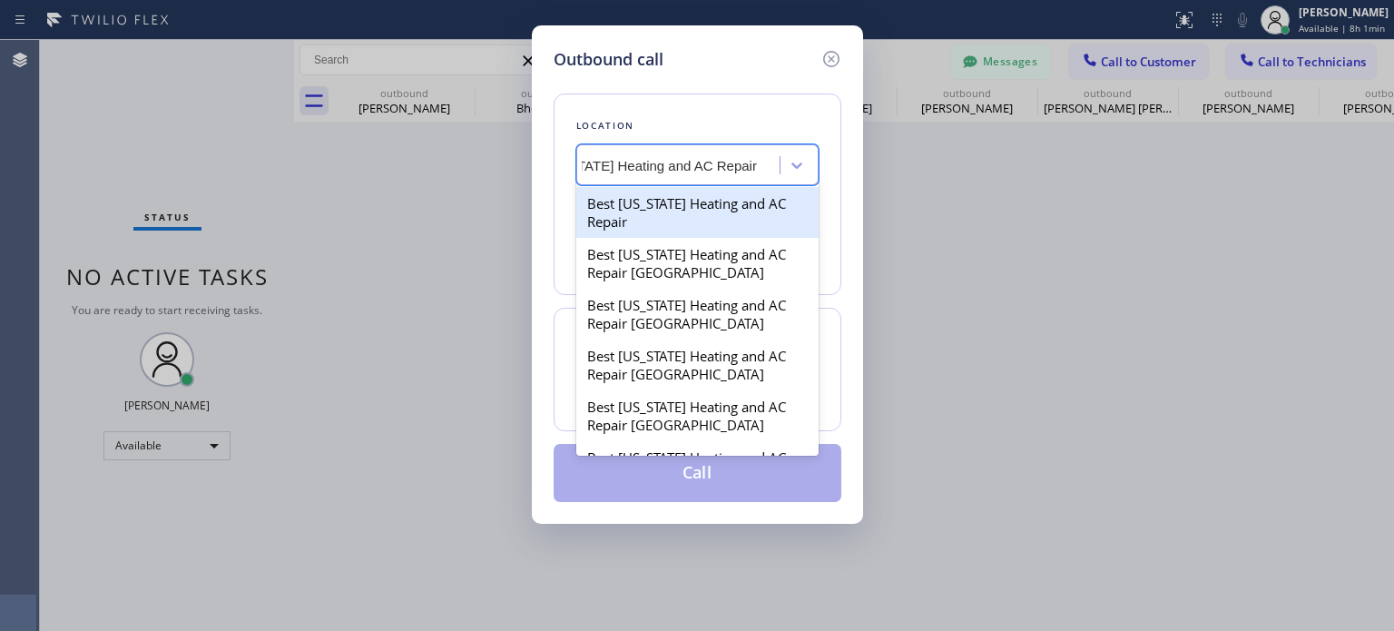
click at [669, 202] on div "Best [US_STATE] Heating and AC Repair" at bounding box center [697, 212] width 242 height 51
type input "[PHONE_NUMBER]"
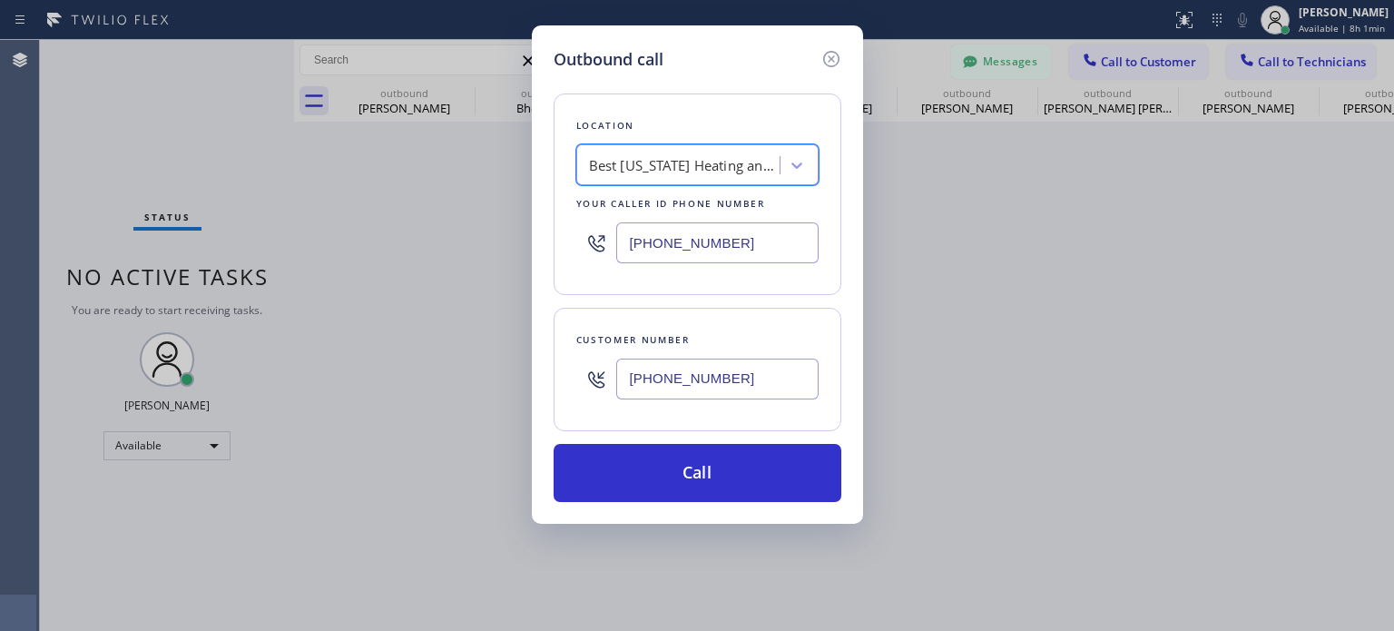
scroll to position [0, 1]
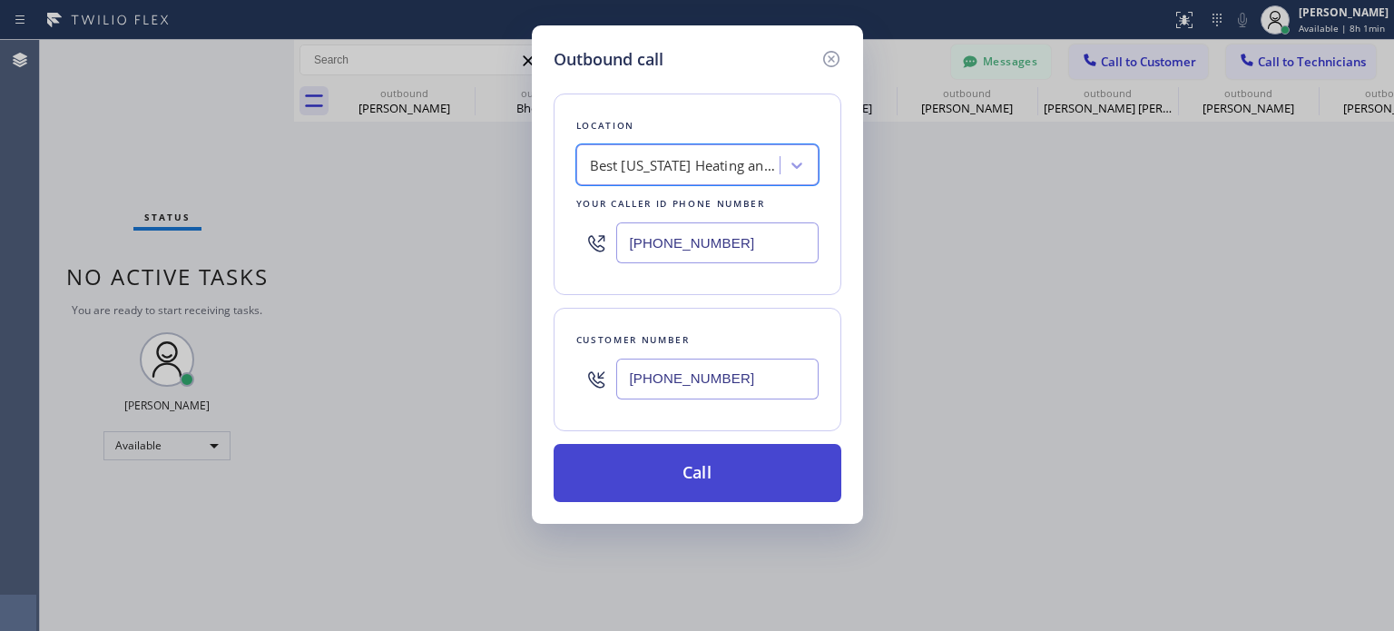
click at [645, 476] on button "Call" at bounding box center [698, 473] width 288 height 58
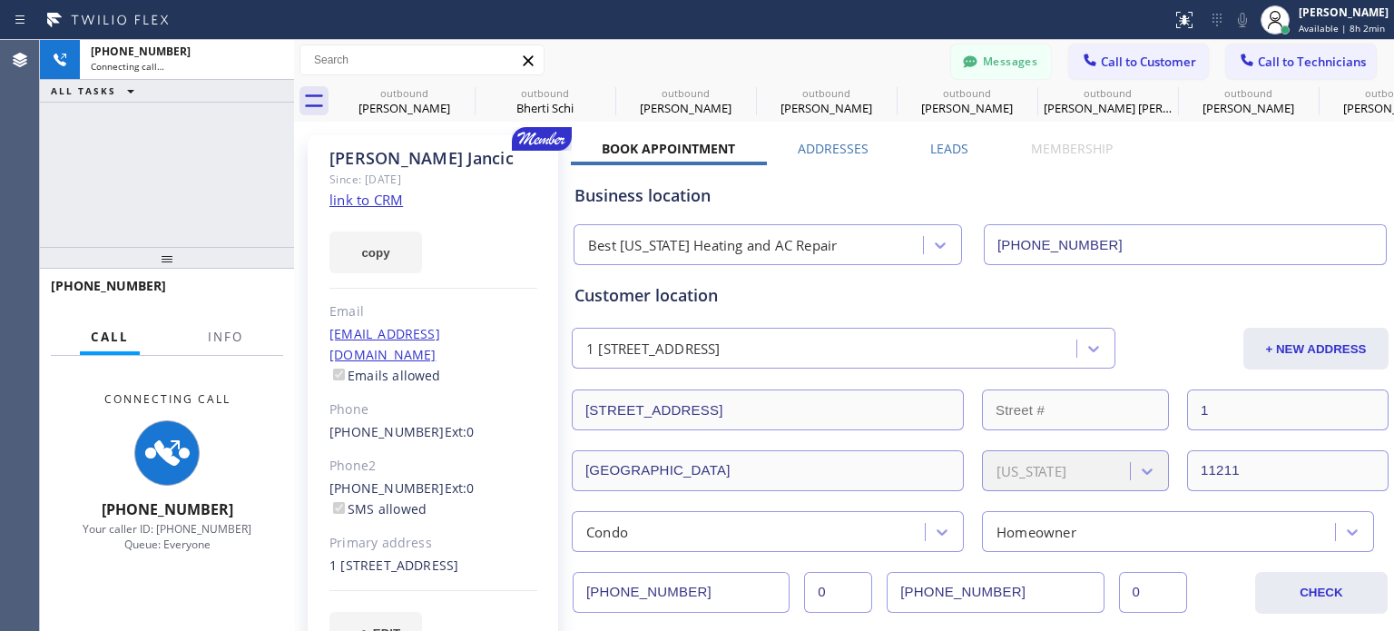
type input "[PHONE_NUMBER]"
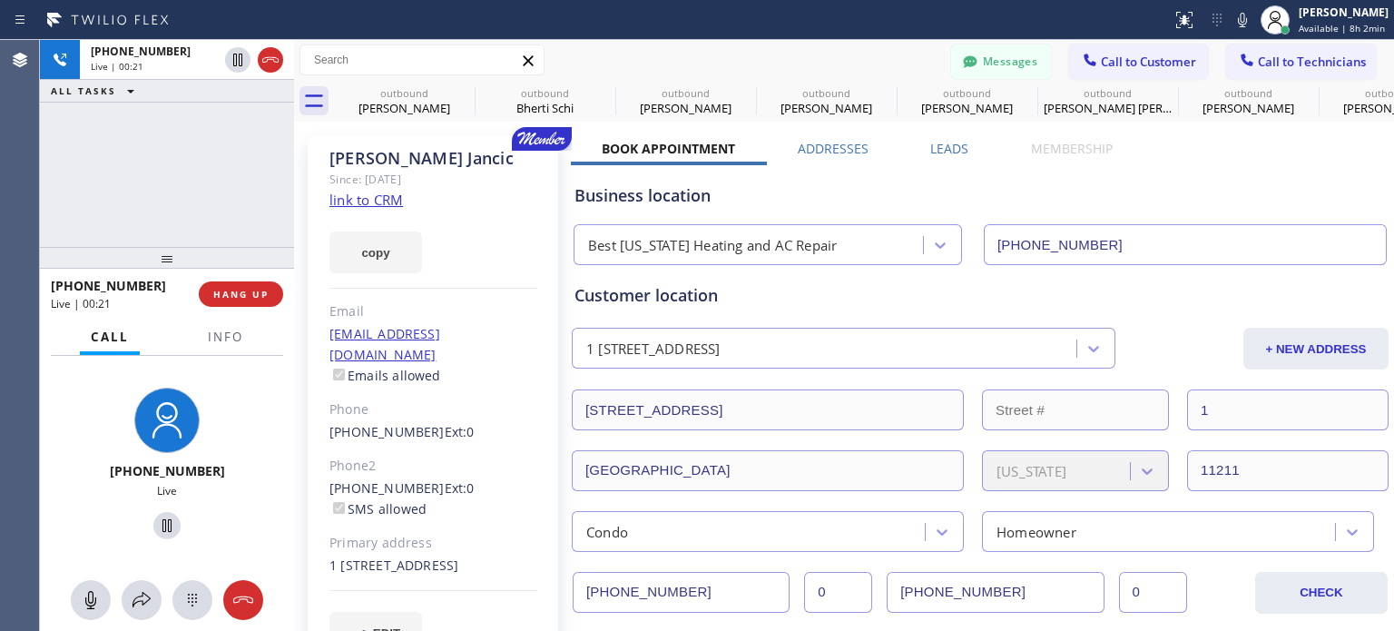
click at [789, 204] on div "Business location" at bounding box center [980, 195] width 811 height 25
click at [632, 58] on div "Messages Call to Customer Call to Technicians Outbound call Location Best [US_S…" at bounding box center [844, 60] width 1100 height 32
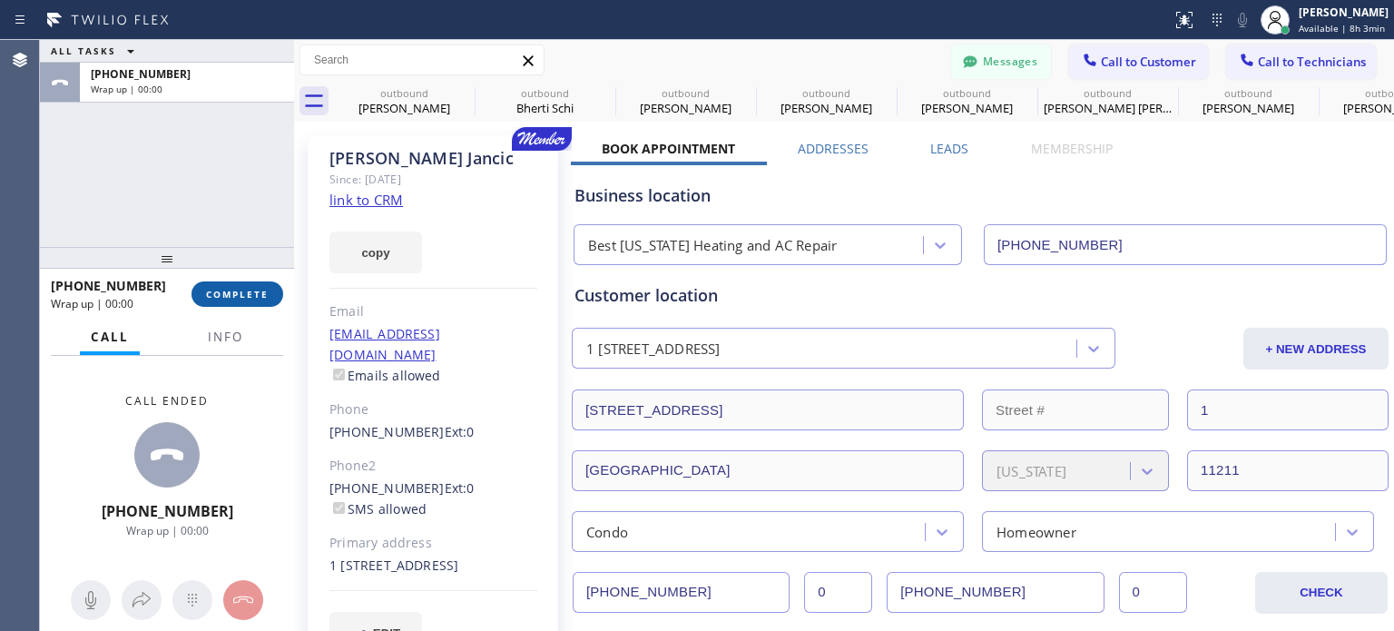
click at [233, 286] on button "COMPLETE" at bounding box center [238, 293] width 92 height 25
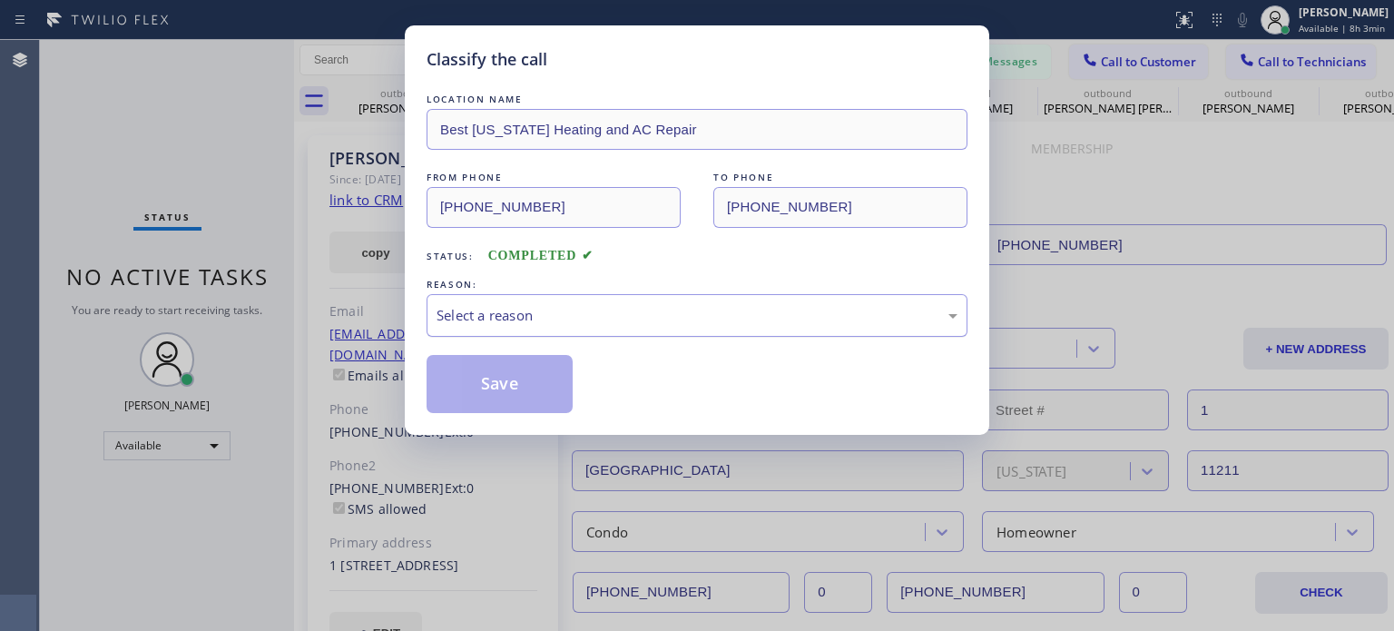
click at [565, 328] on div "Select a reason" at bounding box center [697, 315] width 541 height 43
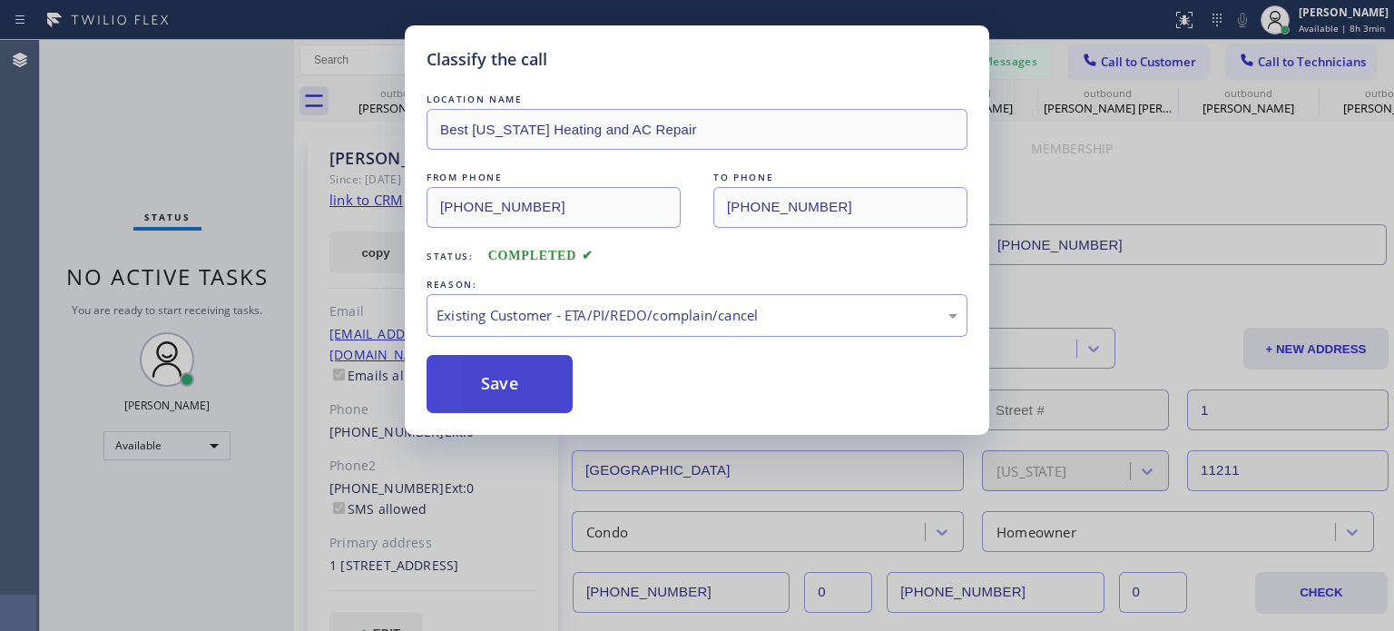
click at [543, 369] on button "Save" at bounding box center [500, 384] width 146 height 58
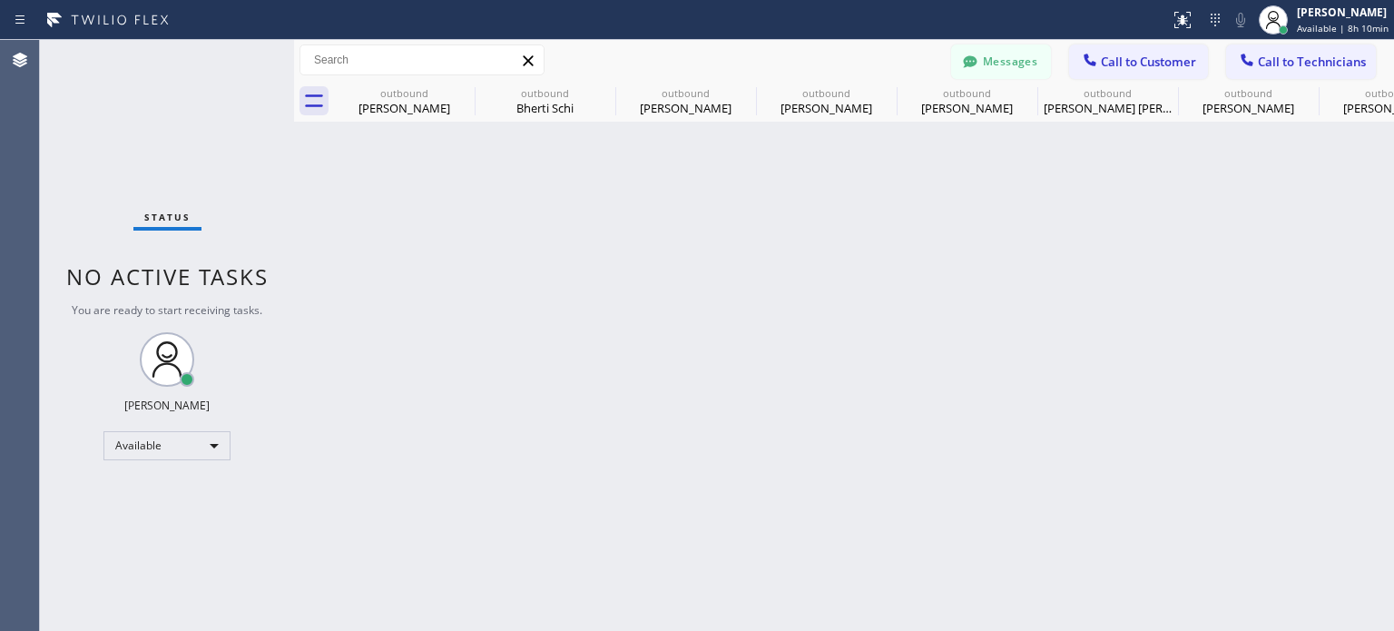
drag, startPoint x: 1103, startPoint y: 257, endPoint x: 1100, endPoint y: 221, distance: 36.4
click at [1105, 257] on div "Back to Dashboard Change Sender ID Customers Technicians TA Tosshona Ake [DATE]…" at bounding box center [844, 335] width 1100 height 591
click at [176, 453] on div "Available" at bounding box center [166, 445] width 127 height 29
click at [167, 467] on li "Offline" at bounding box center [165, 470] width 123 height 22
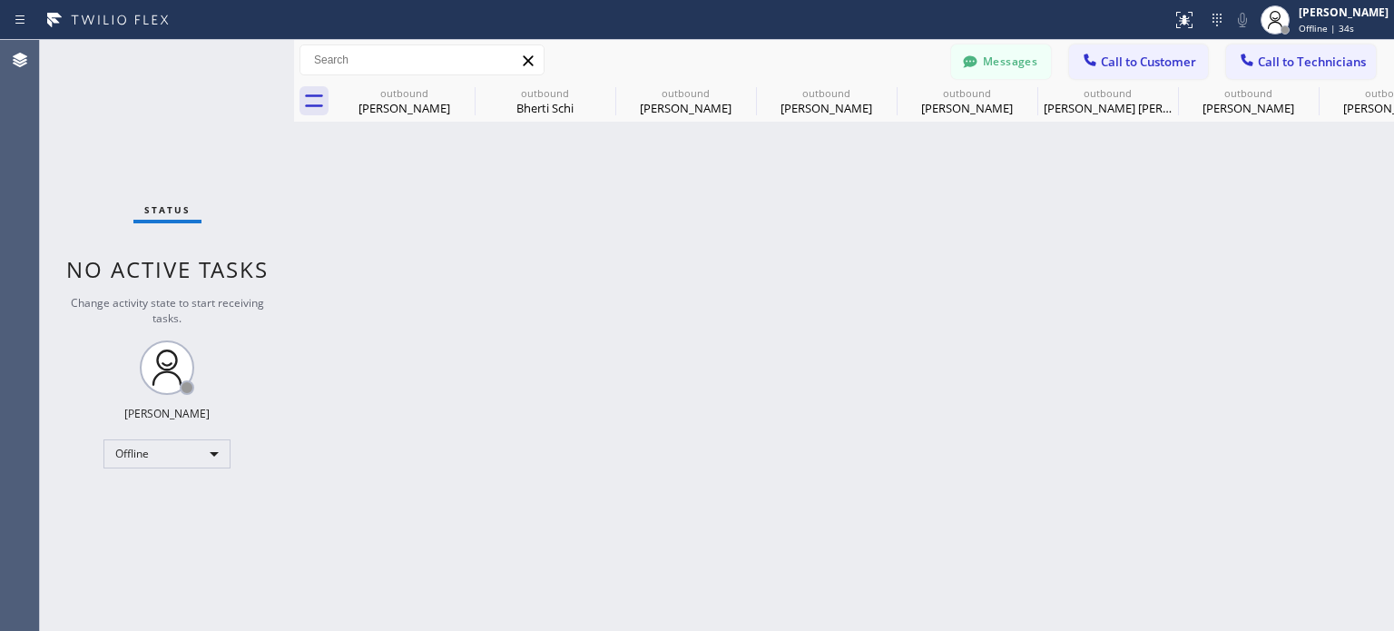
click at [1249, 320] on div "Back to Dashboard Change Sender ID Customers Technicians TA Tosshona Ake [DATE]…" at bounding box center [844, 335] width 1100 height 591
